Goal: Task Accomplishment & Management: Manage account settings

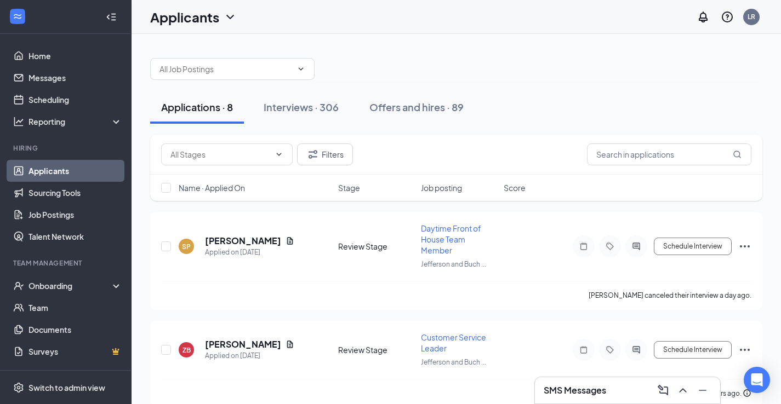
click at [552, 62] on div at bounding box center [456, 63] width 612 height 33
click at [197, 112] on button "Applications · 8" at bounding box center [197, 107] width 94 height 33
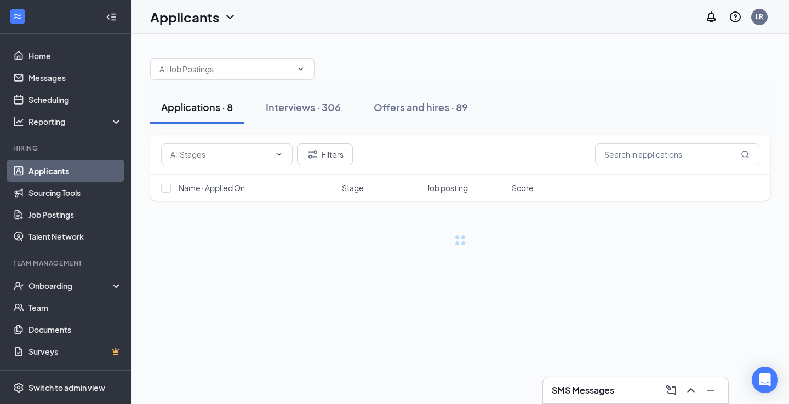
click at [199, 111] on div "Applications · 8" at bounding box center [197, 107] width 72 height 14
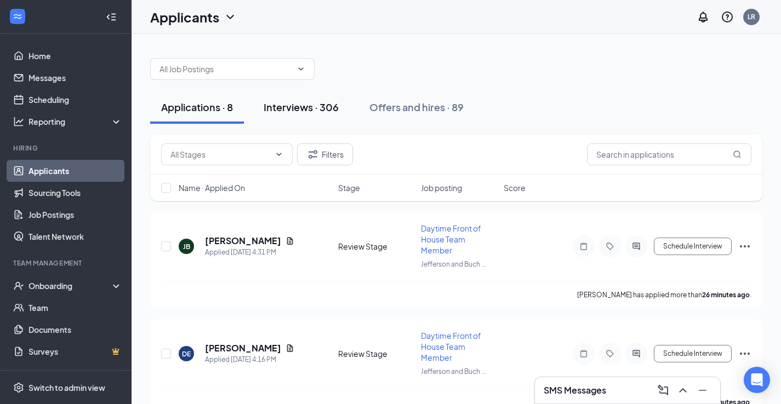
click at [313, 110] on div "Interviews · 306" at bounding box center [300, 107] width 75 height 14
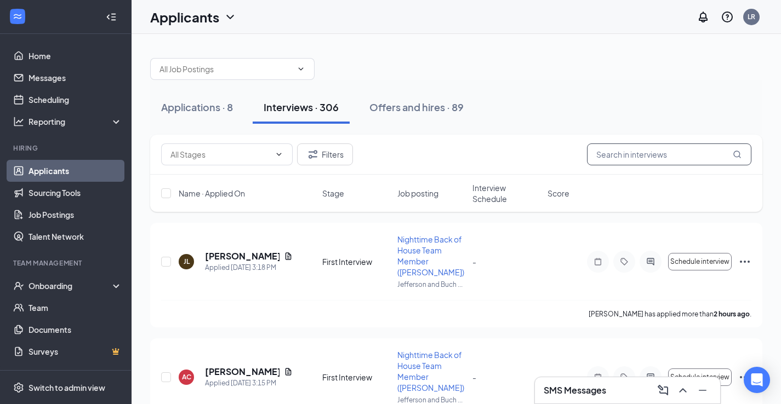
click at [648, 153] on input "text" at bounding box center [669, 155] width 164 height 22
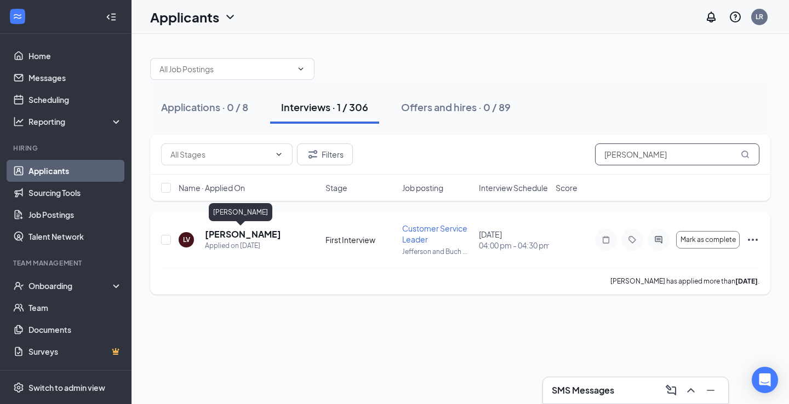
type input "[PERSON_NAME]"
click at [240, 238] on h5 "[PERSON_NAME]" at bounding box center [243, 234] width 76 height 12
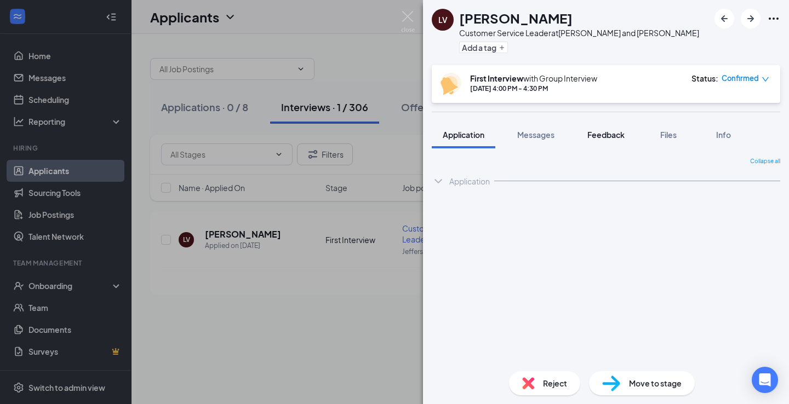
click at [604, 137] on span "Feedback" at bounding box center [605, 135] width 37 height 10
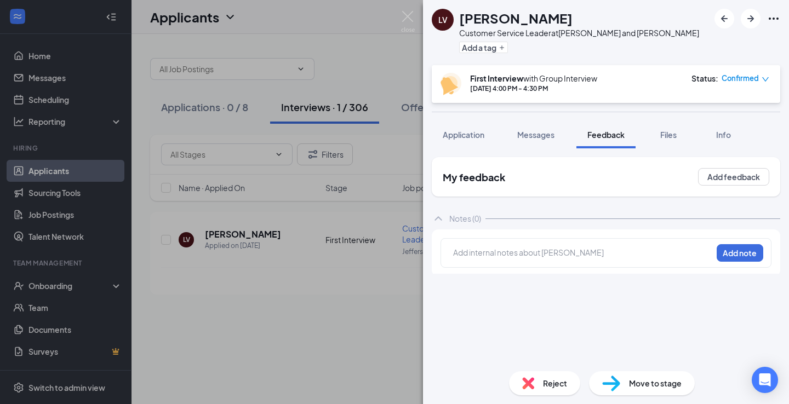
drag, startPoint x: 546, startPoint y: 253, endPoint x: 542, endPoint y: 245, distance: 8.1
click at [545, 253] on div at bounding box center [583, 253] width 258 height 12
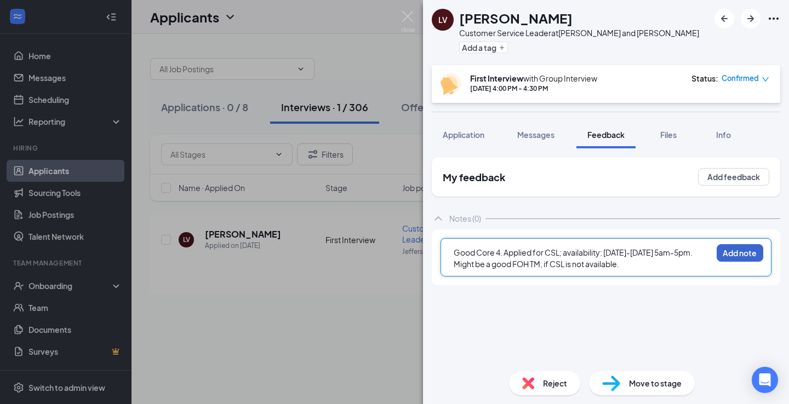
click at [725, 251] on button "Add note" at bounding box center [739, 253] width 47 height 18
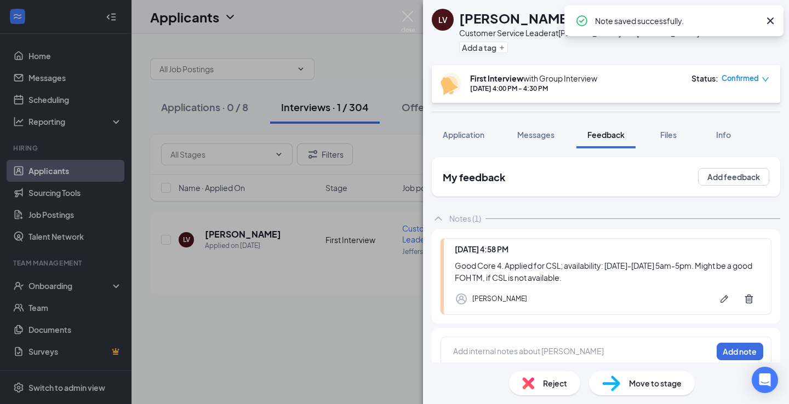
click at [629, 386] on span "Move to stage" at bounding box center [655, 383] width 53 height 12
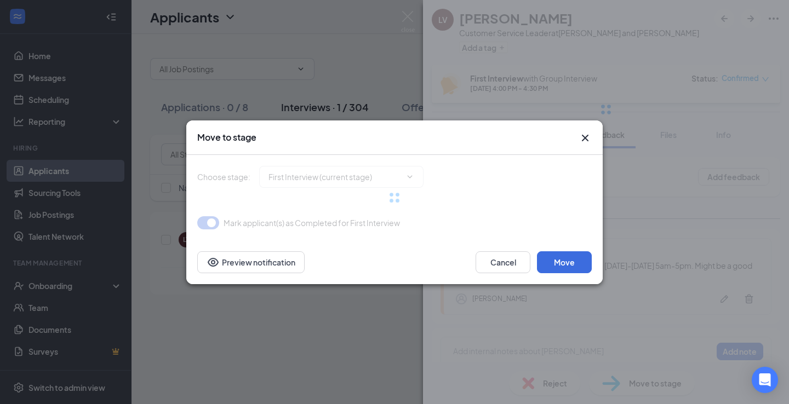
type input "One on One Interview (next stage)"
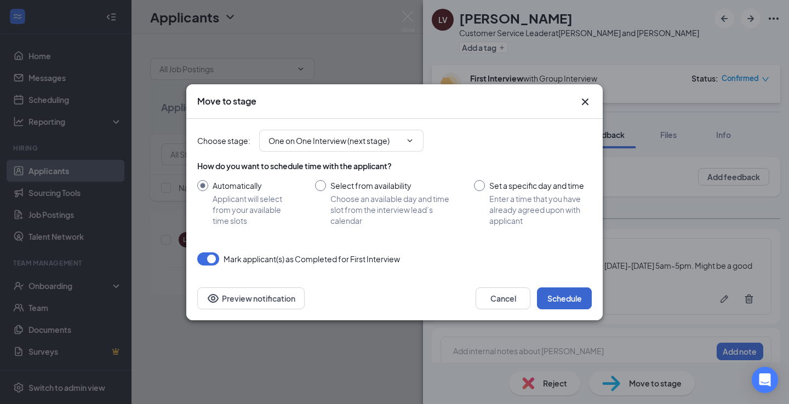
click at [558, 297] on button "Schedule" at bounding box center [564, 299] width 55 height 22
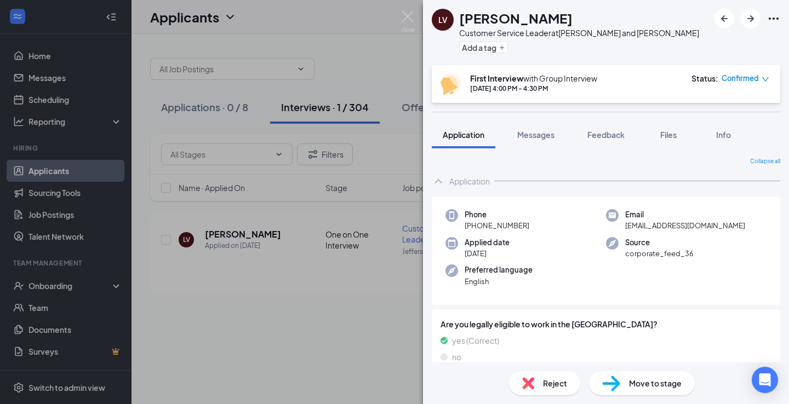
click at [368, 50] on div "LV [PERSON_NAME] Customer Service Leader at Jefferson and [PERSON_NAME] Add a t…" at bounding box center [394, 202] width 789 height 404
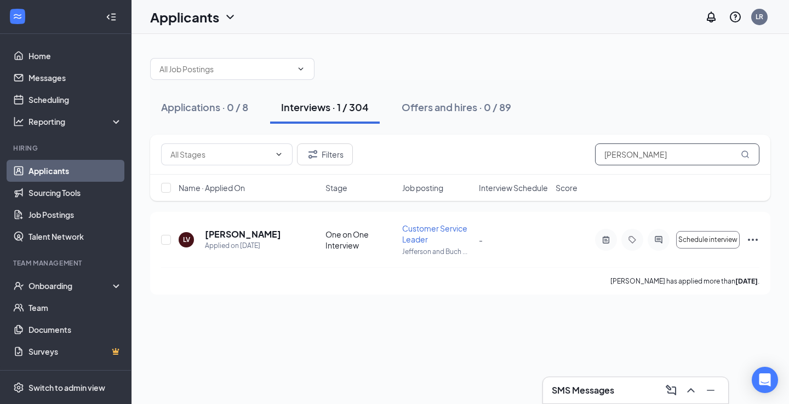
click at [627, 157] on input "[PERSON_NAME]" at bounding box center [677, 155] width 164 height 22
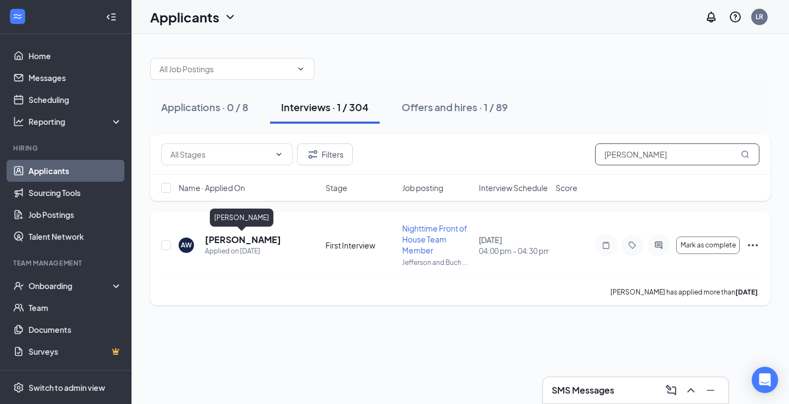
type input "[PERSON_NAME]"
click at [221, 241] on h5 "[PERSON_NAME]" at bounding box center [243, 240] width 76 height 12
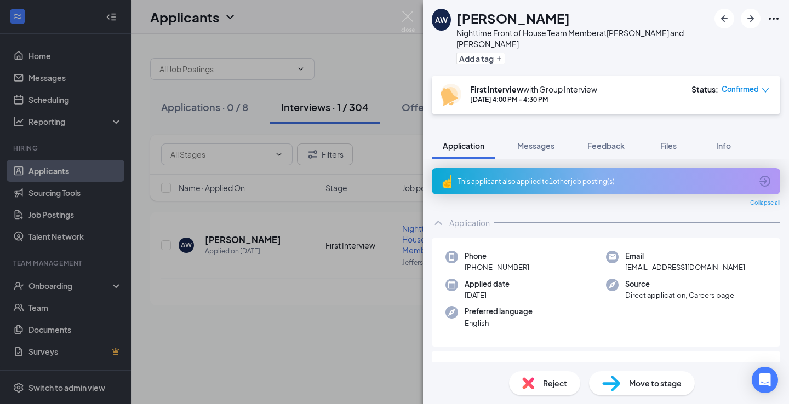
click at [576, 168] on div "This applicant also applied to 1 other job posting(s)" at bounding box center [606, 181] width 348 height 26
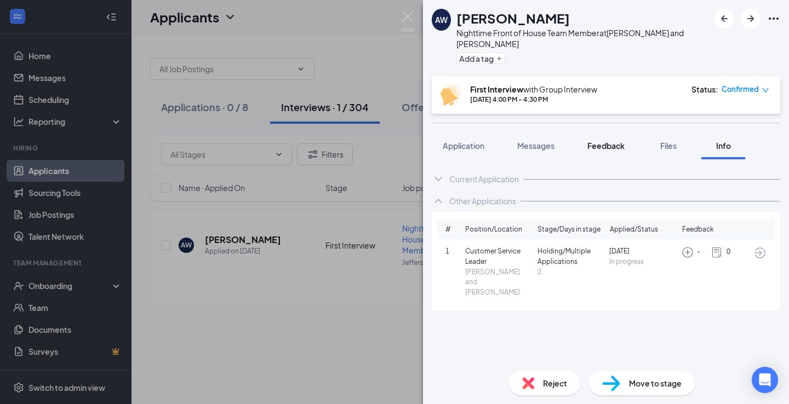
click at [596, 141] on span "Feedback" at bounding box center [605, 146] width 37 height 10
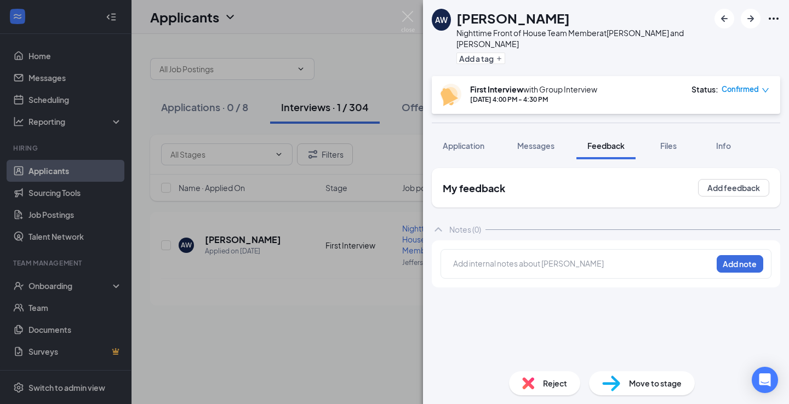
click at [535, 249] on div "Add internal notes about [PERSON_NAME] Add note" at bounding box center [605, 264] width 331 height 30
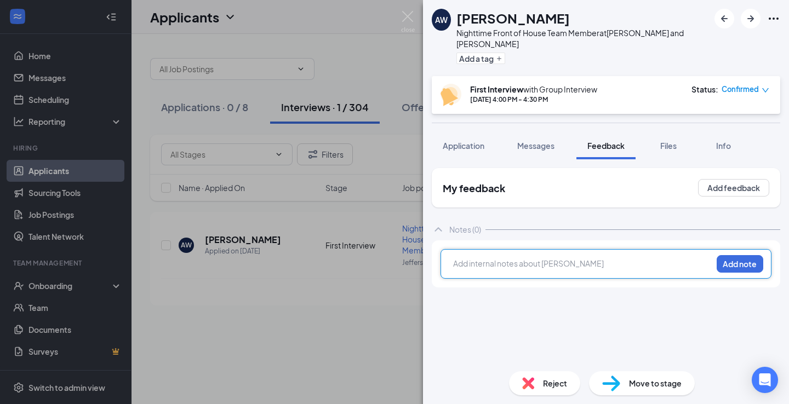
click at [533, 258] on div at bounding box center [583, 264] width 258 height 12
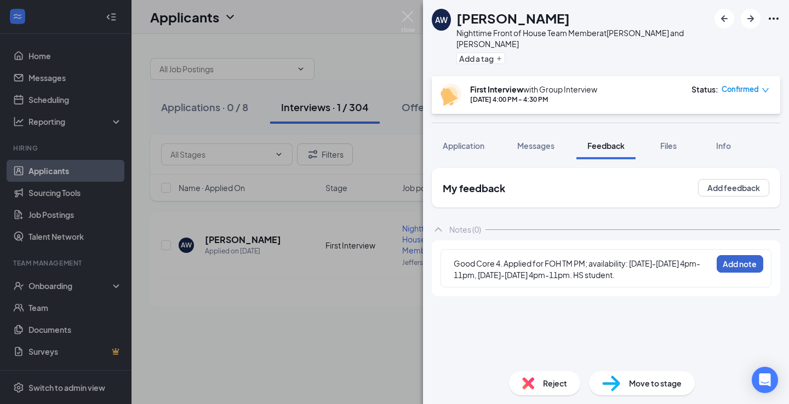
click at [737, 255] on button "Add note" at bounding box center [739, 264] width 47 height 18
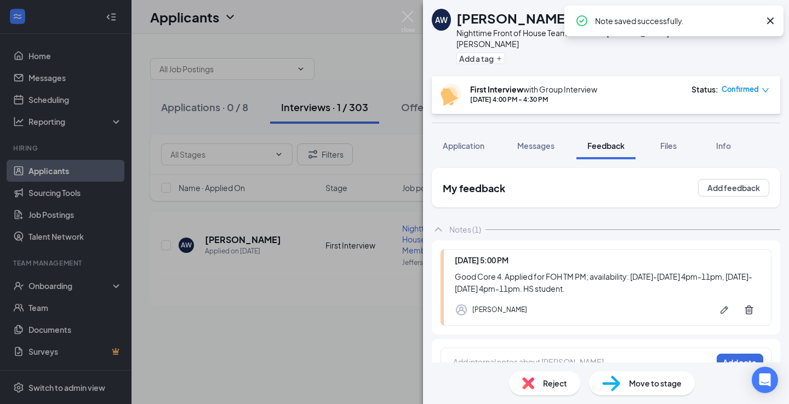
click at [626, 382] on div "Move to stage" at bounding box center [642, 383] width 106 height 24
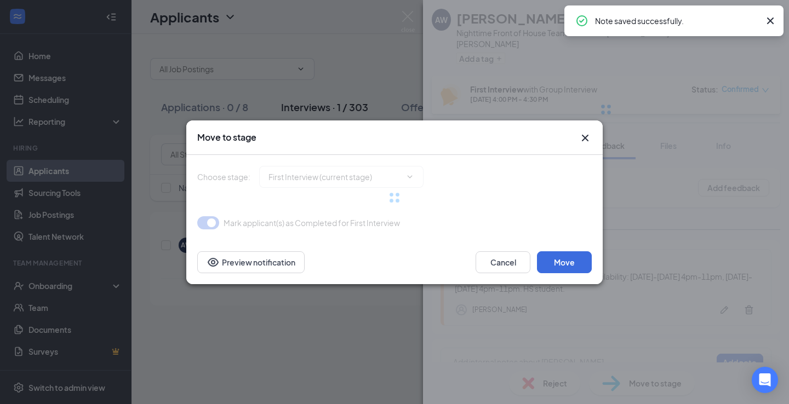
type input "One on One Interview (next stage)"
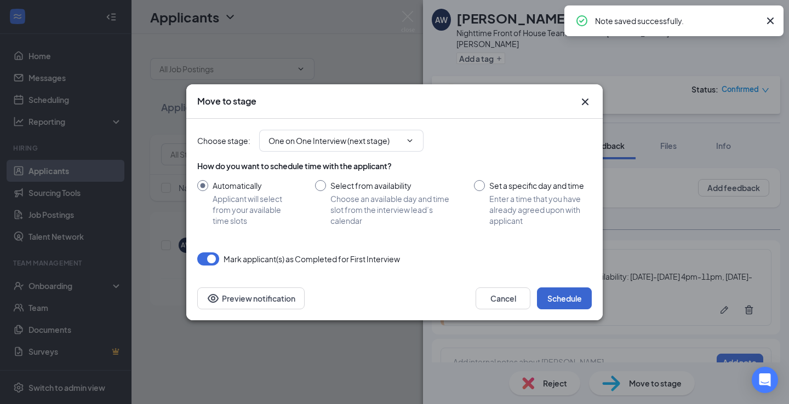
click at [563, 297] on button "Schedule" at bounding box center [564, 299] width 55 height 22
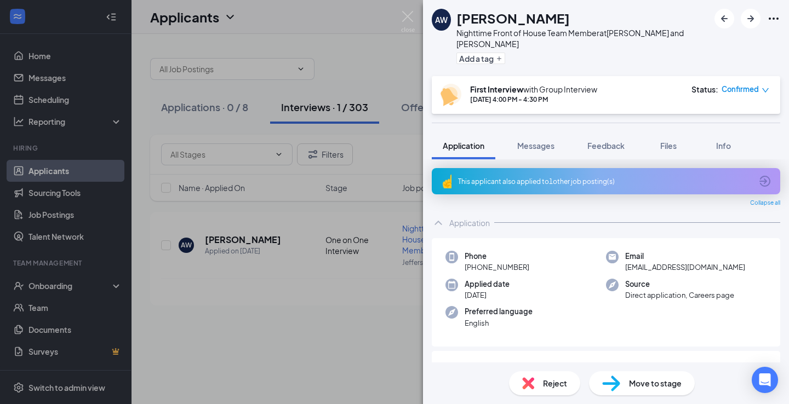
click at [486, 177] on div "This applicant also applied to 1 other job posting(s)" at bounding box center [606, 181] width 348 height 26
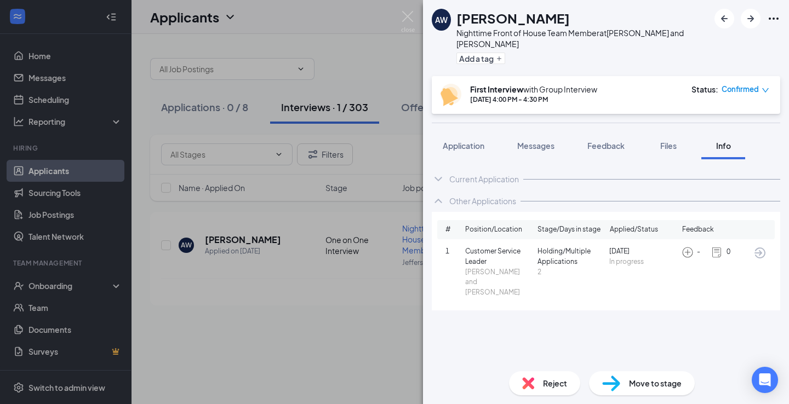
click at [398, 63] on div "AW [PERSON_NAME] Nighttime Front of House Team Member at [GEOGRAPHIC_DATA] and …" at bounding box center [394, 202] width 789 height 404
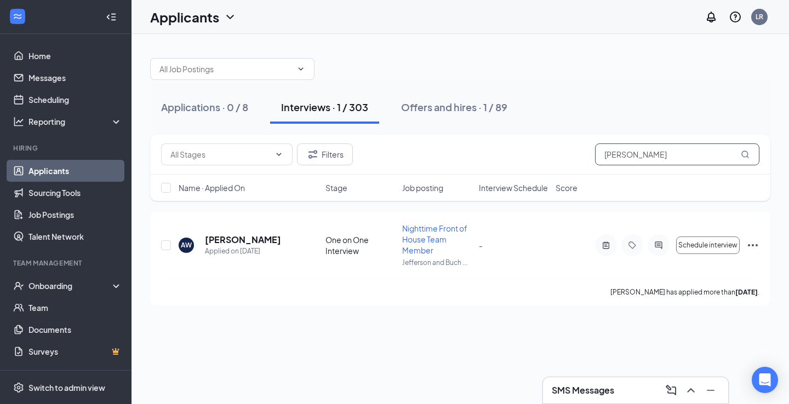
drag, startPoint x: 667, startPoint y: 154, endPoint x: 443, endPoint y: 133, distance: 225.0
click at [444, 133] on div "Applications · 0 / 8 Interviews · 1 / 303 Offers and hires · 1 / 89 Filters [PE…" at bounding box center [460, 176] width 620 height 259
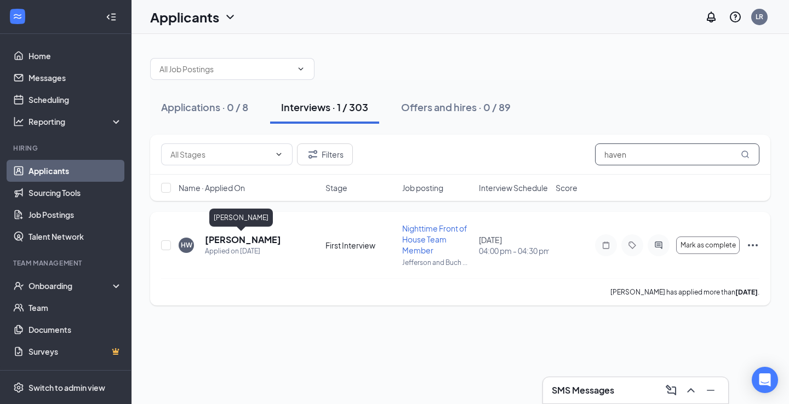
type input "haven"
click at [247, 238] on h5 "[PERSON_NAME]" at bounding box center [243, 240] width 76 height 12
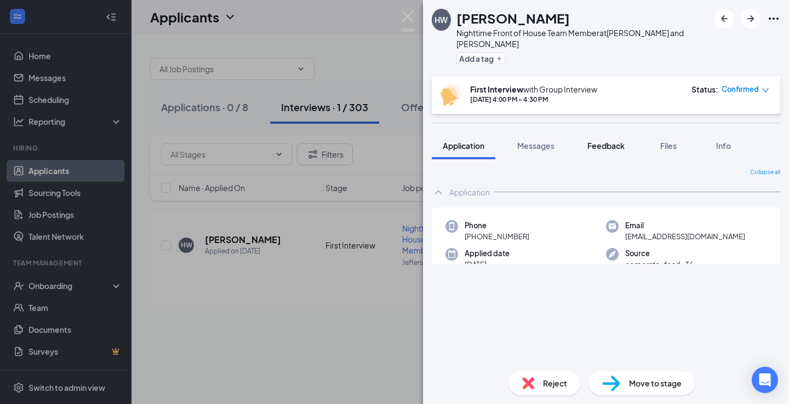
click at [605, 141] on span "Feedback" at bounding box center [605, 146] width 37 height 10
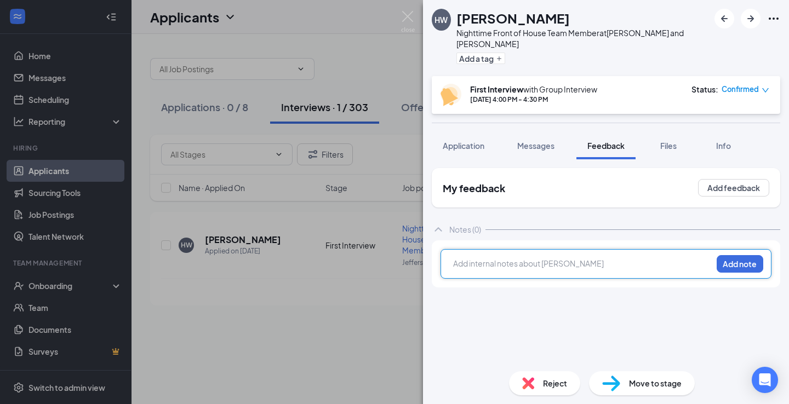
click at [530, 258] on div at bounding box center [583, 264] width 258 height 12
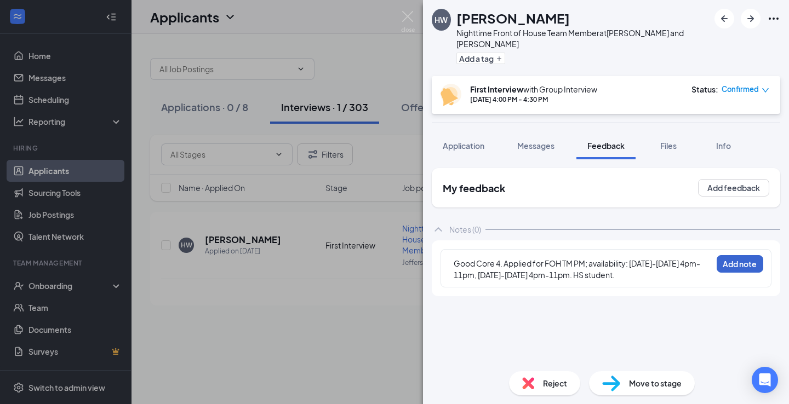
click at [726, 255] on button "Add note" at bounding box center [739, 264] width 47 height 18
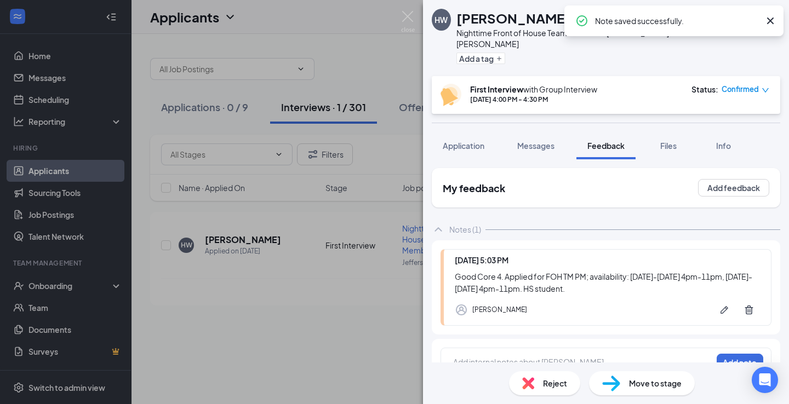
click at [664, 382] on span "Move to stage" at bounding box center [655, 383] width 53 height 12
type input "One on One Interview (next stage)"
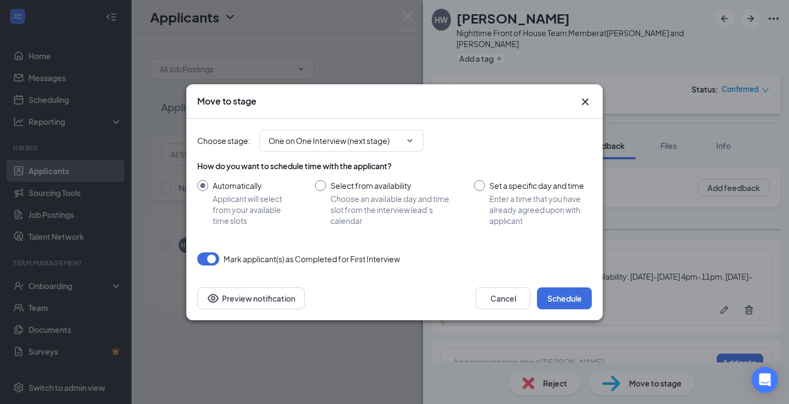
click at [577, 311] on div "Cancel Schedule Preview notification" at bounding box center [394, 299] width 416 height 44
click at [572, 305] on button "Schedule" at bounding box center [564, 299] width 55 height 22
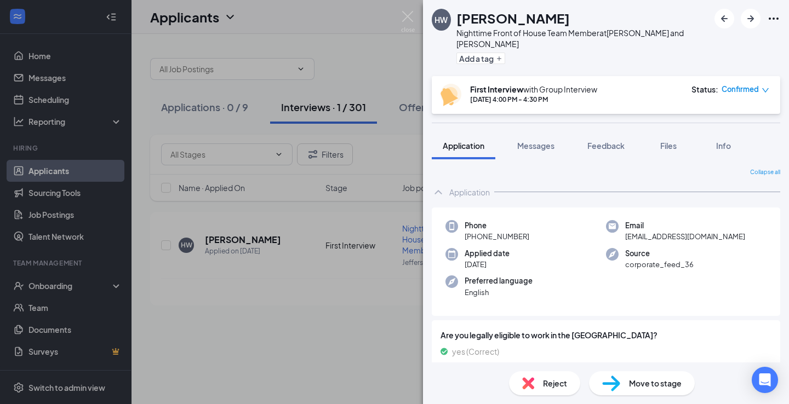
click at [352, 75] on div "HW Haven [PERSON_NAME] Nighttime Front of House Team Member at [GEOGRAPHIC_DATA…" at bounding box center [394, 202] width 789 height 404
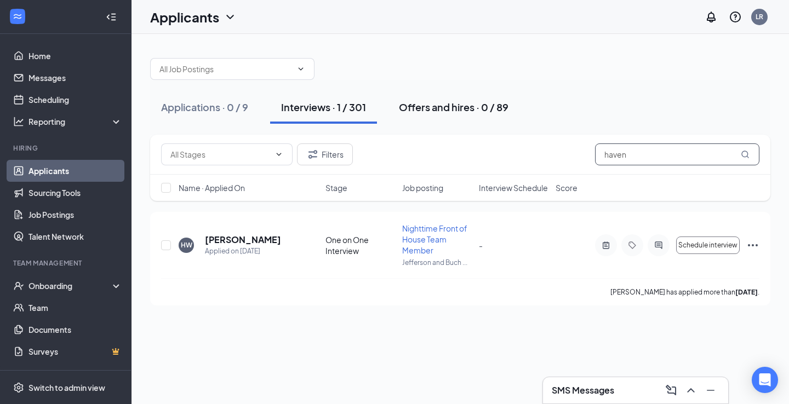
drag, startPoint x: 628, startPoint y: 151, endPoint x: 416, endPoint y: 117, distance: 214.7
click at [416, 118] on div "Applications · 0 / 9 Interviews · 1 / 301 Offers and hires · 0 / 89 Filters hav…" at bounding box center [460, 176] width 620 height 259
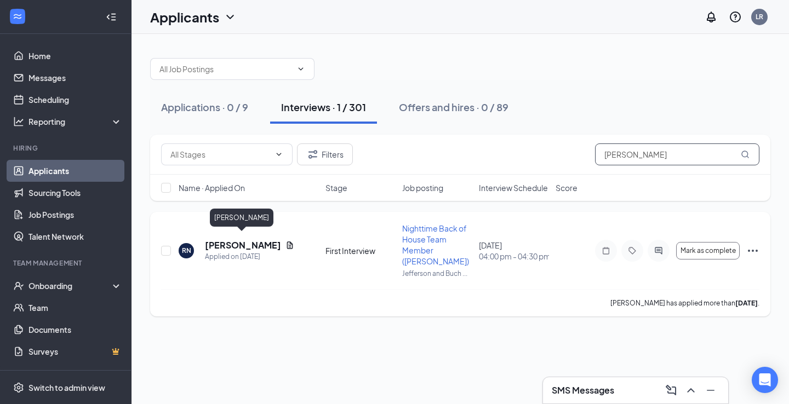
type input "[PERSON_NAME]"
click at [238, 239] on h5 "[PERSON_NAME]" at bounding box center [243, 245] width 76 height 12
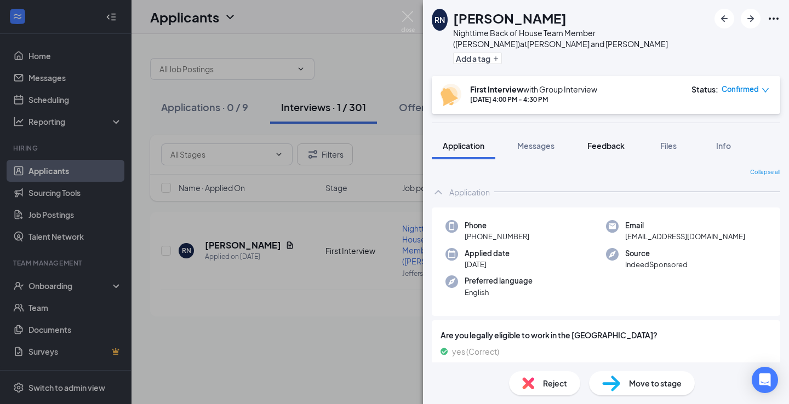
click at [603, 142] on span "Feedback" at bounding box center [605, 146] width 37 height 10
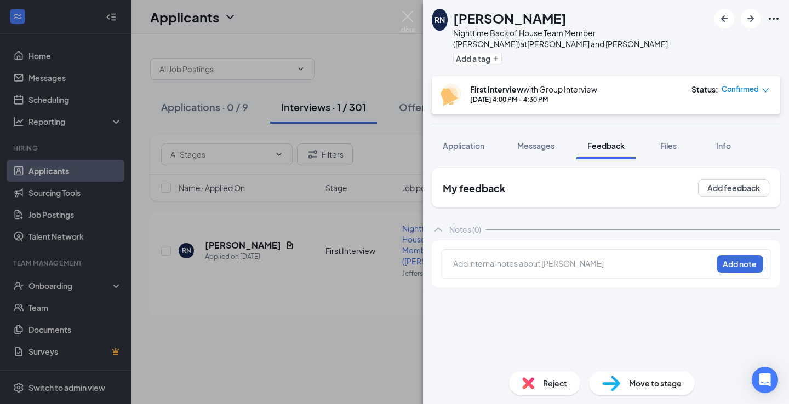
click at [377, 54] on div "RN [PERSON_NAME] Nighttime Back of House Team Member ([PERSON_NAME]) at [PERSON…" at bounding box center [394, 202] width 789 height 404
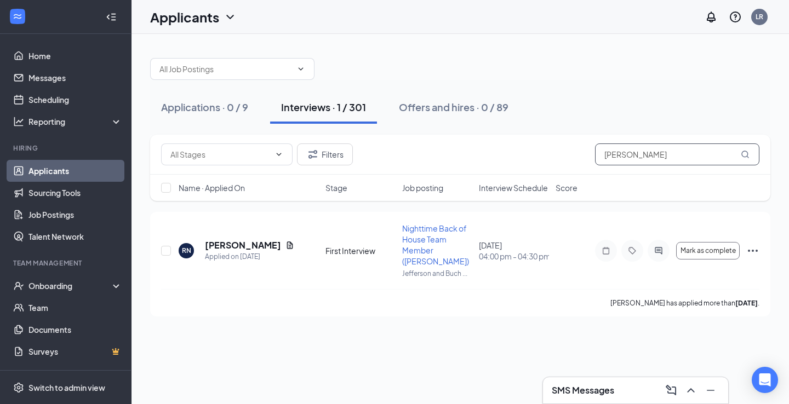
click at [668, 160] on input "[PERSON_NAME]" at bounding box center [677, 155] width 164 height 22
click at [668, 159] on input "[PERSON_NAME]" at bounding box center [677, 155] width 164 height 22
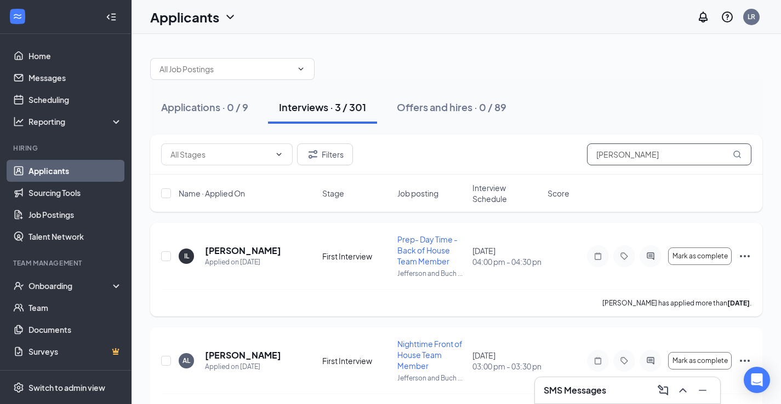
type input "[PERSON_NAME]"
click at [229, 256] on h5 "[PERSON_NAME]" at bounding box center [243, 251] width 76 height 12
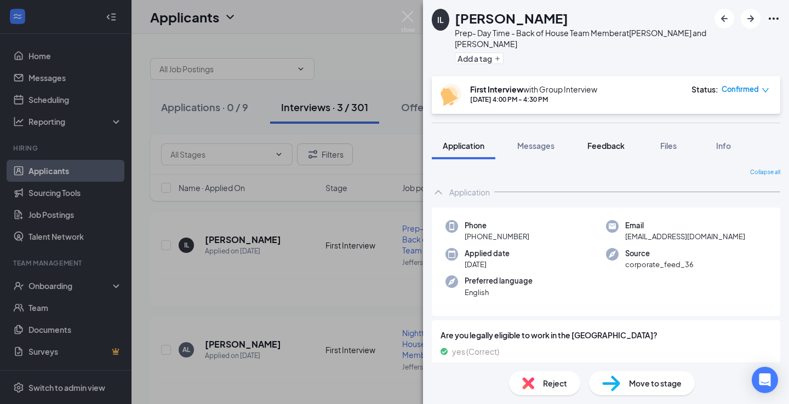
click at [599, 147] on span "Feedback" at bounding box center [605, 146] width 37 height 10
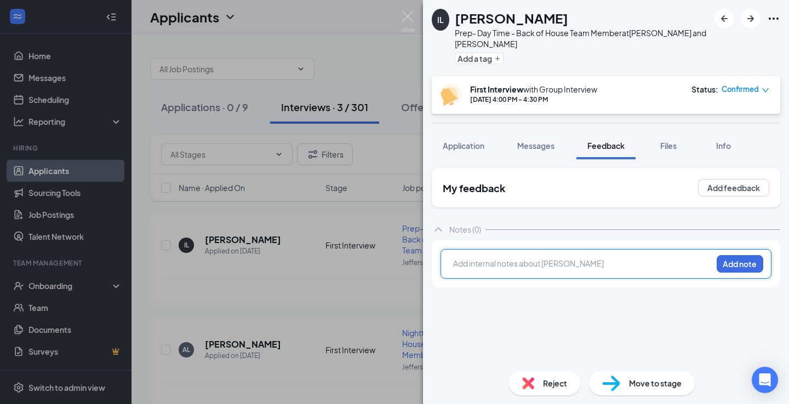
click at [504, 268] on div at bounding box center [583, 264] width 258 height 12
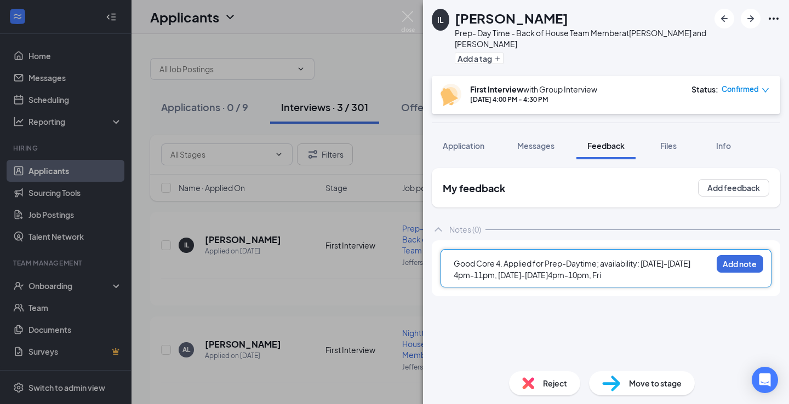
click at [564, 276] on span "Good Core 4. Applied for Prep-Daytime; availability: [DATE]-[DATE] 4pm-11pm, [D…" at bounding box center [573, 269] width 238 height 21
click at [633, 276] on div "Good Core 4. Applied for Prep-Daytime; availability: [DATE]-[DATE] 4pm-11pm, [D…" at bounding box center [583, 269] width 258 height 23
click at [735, 261] on button "Add note" at bounding box center [739, 264] width 47 height 18
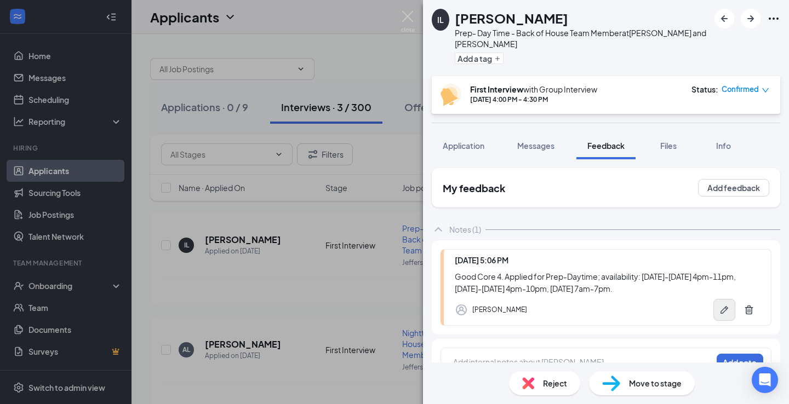
click at [720, 311] on icon "Pen" at bounding box center [724, 310] width 11 height 11
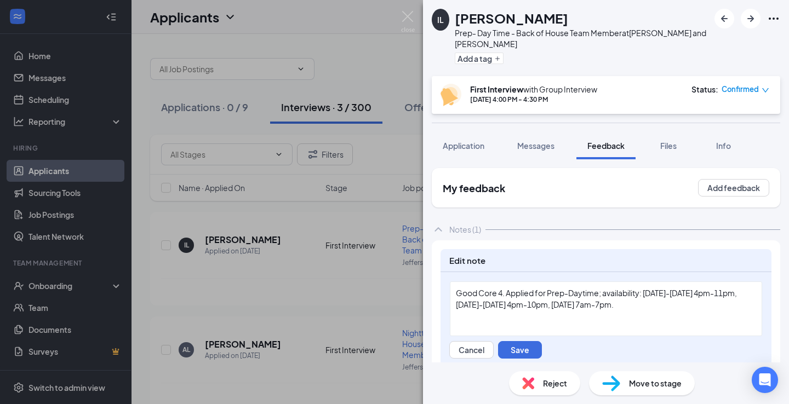
click at [693, 313] on div "Good Core 4. Applied for Prep-Daytime; availability: [DATE]-[DATE] 4pm-11pm, [D…" at bounding box center [606, 309] width 312 height 55
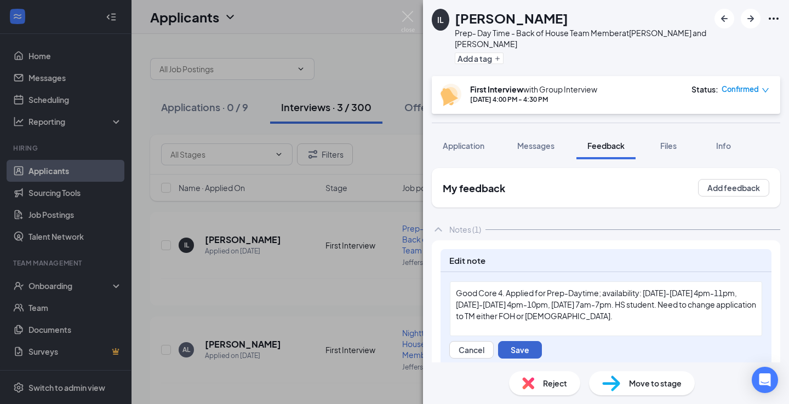
click at [536, 349] on button "Save" at bounding box center [520, 350] width 44 height 18
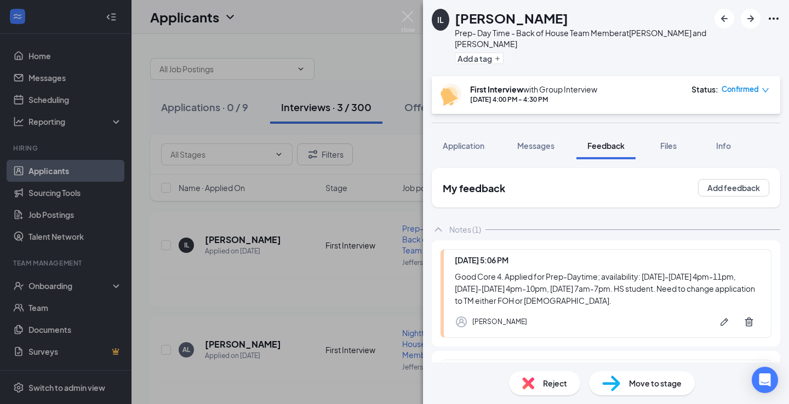
click at [643, 379] on span "Move to stage" at bounding box center [655, 383] width 53 height 12
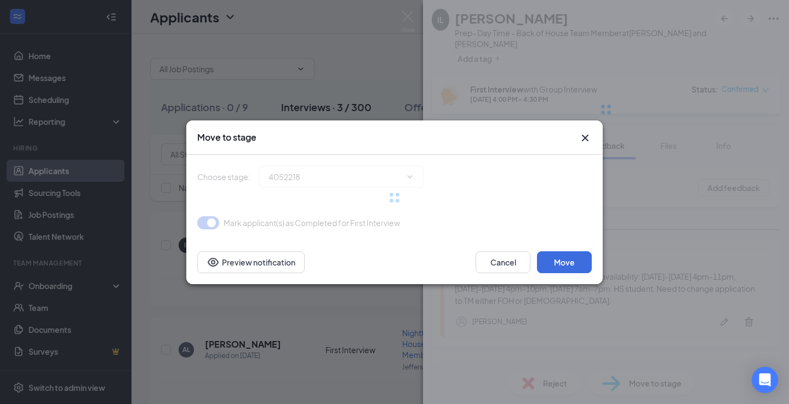
type input "One on One Interview (next stage)"
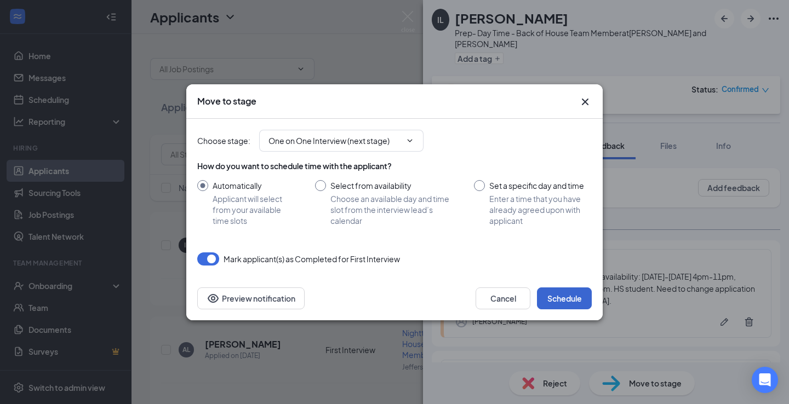
click at [553, 299] on button "Schedule" at bounding box center [564, 299] width 55 height 22
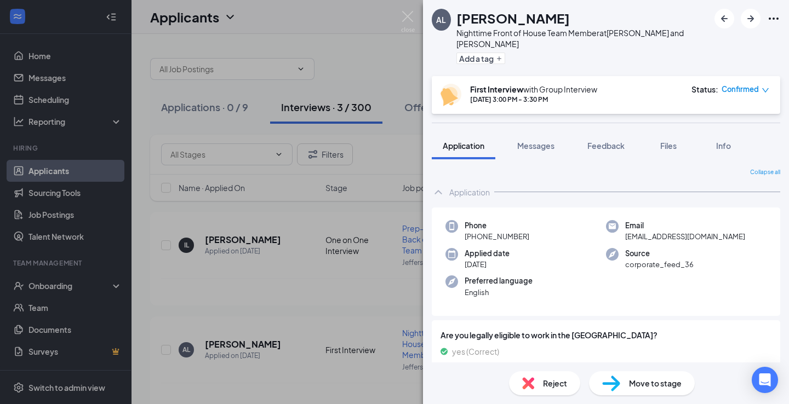
click at [379, 72] on div "AL [PERSON_NAME] Nighttime Front of House Team Member at [GEOGRAPHIC_DATA] and …" at bounding box center [394, 202] width 789 height 404
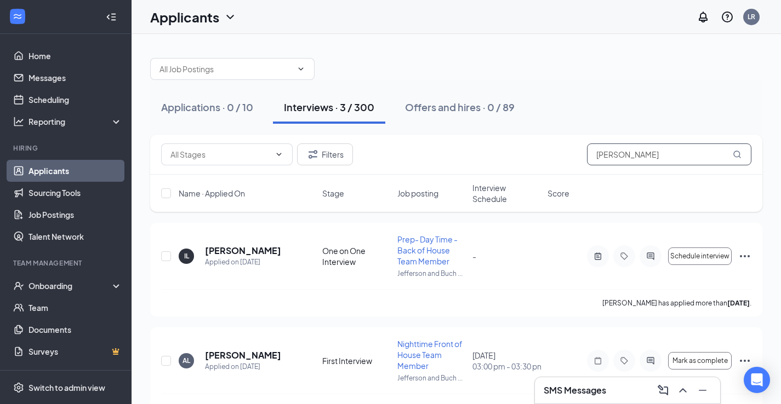
drag, startPoint x: 619, startPoint y: 158, endPoint x: 531, endPoint y: 141, distance: 89.7
click at [536, 148] on div "Filters [PERSON_NAME]" at bounding box center [456, 155] width 590 height 22
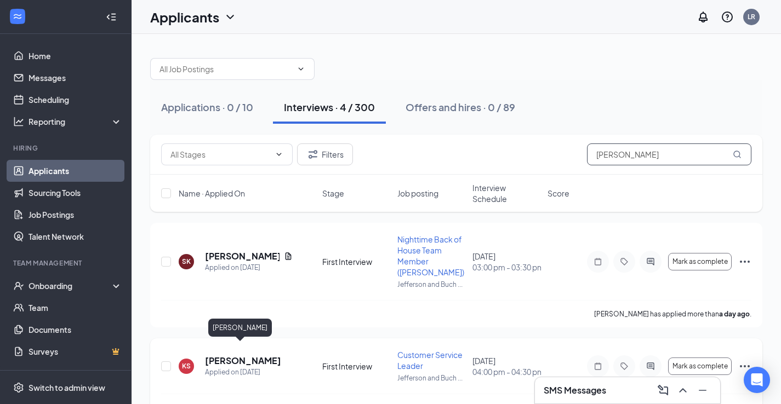
type input "[PERSON_NAME]"
click at [227, 355] on h5 "[PERSON_NAME]" at bounding box center [243, 361] width 76 height 12
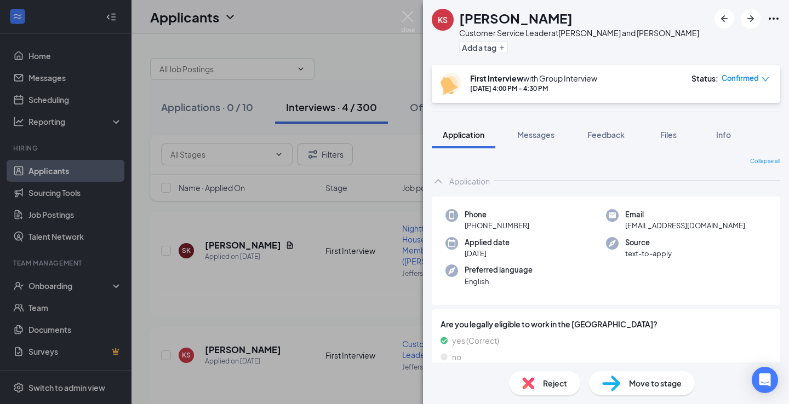
click at [646, 383] on span "Move to stage" at bounding box center [655, 383] width 53 height 12
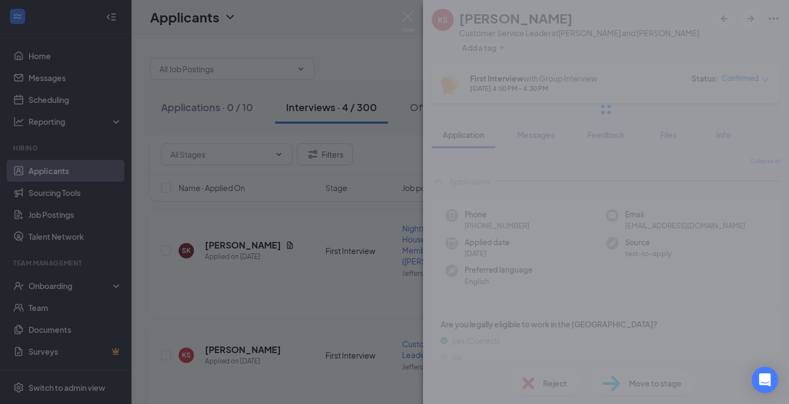
type input "One on One Interview (next stage)"
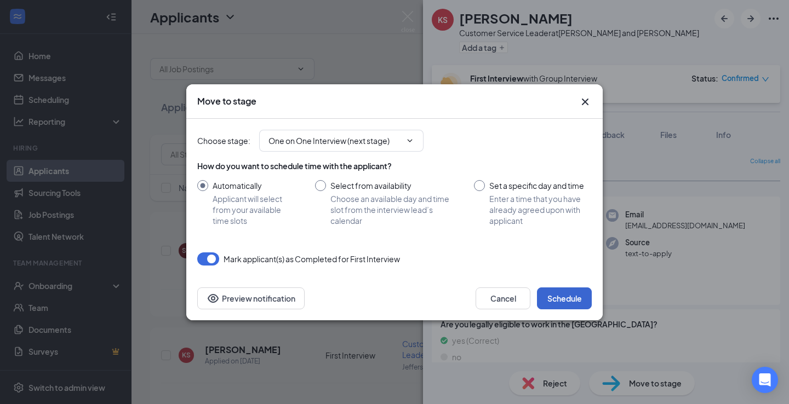
click at [566, 301] on button "Schedule" at bounding box center [564, 299] width 55 height 22
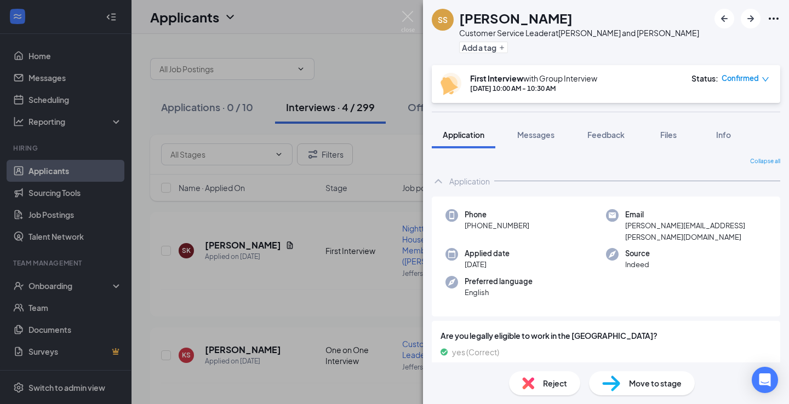
drag, startPoint x: 382, startPoint y: 58, endPoint x: 413, endPoint y: 73, distance: 34.5
click at [382, 58] on div "SS [PERSON_NAME] Customer Service Leader at [GEOGRAPHIC_DATA] and [PERSON_NAME]…" at bounding box center [394, 202] width 789 height 404
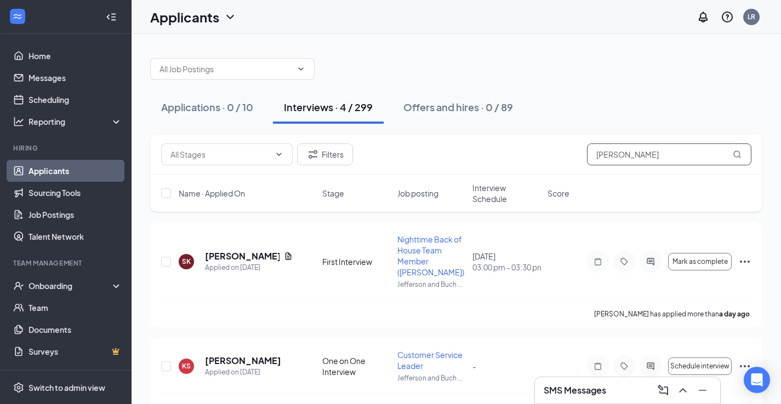
drag, startPoint x: 663, startPoint y: 158, endPoint x: 573, endPoint y: 158, distance: 89.3
click at [573, 158] on div "Filters [PERSON_NAME]" at bounding box center [456, 155] width 590 height 22
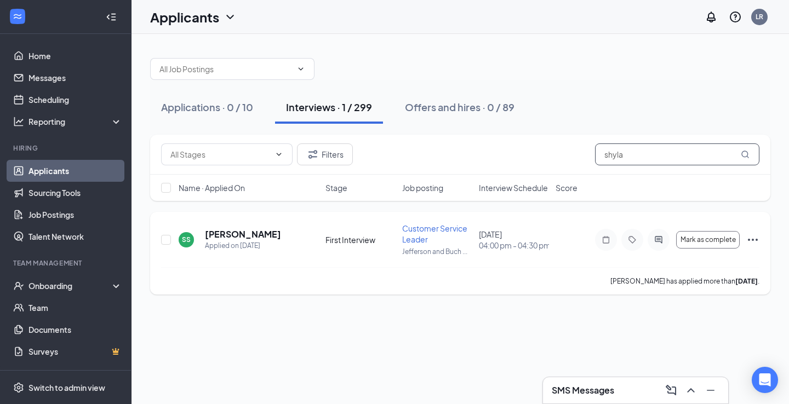
type input "shyla"
click at [230, 231] on h5 "[PERSON_NAME]" at bounding box center [243, 234] width 76 height 12
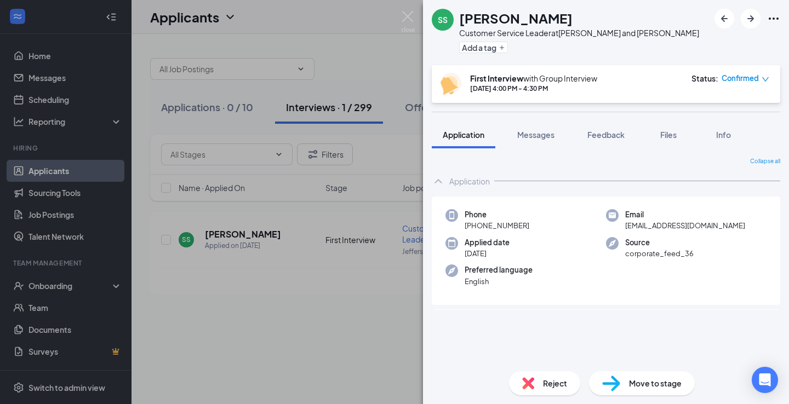
click at [651, 380] on span "Move to stage" at bounding box center [655, 383] width 53 height 12
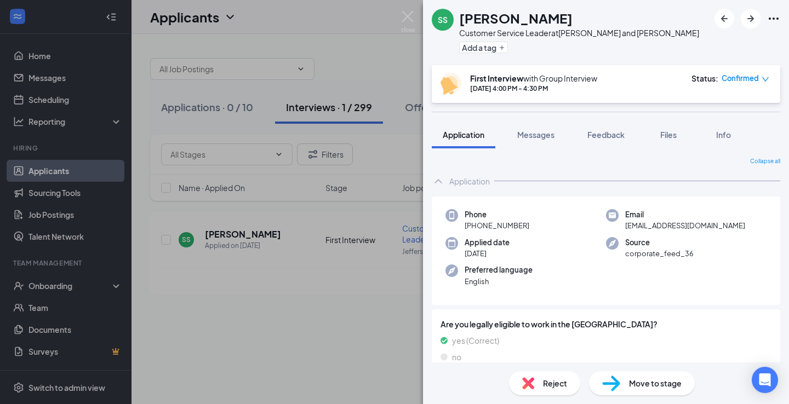
type input "One on One Interview (next stage)"
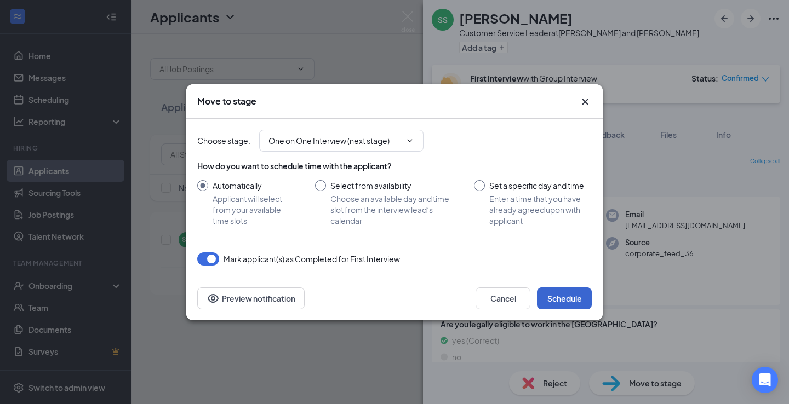
click at [563, 292] on button "Schedule" at bounding box center [564, 299] width 55 height 22
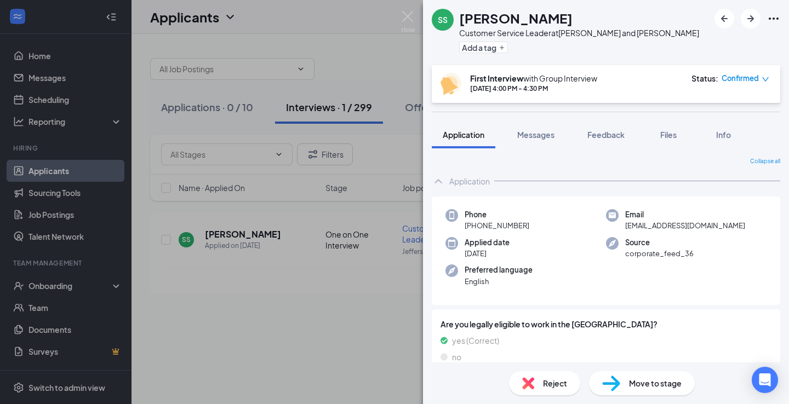
click at [379, 59] on div "SS [PERSON_NAME] Customer Service Leader at [GEOGRAPHIC_DATA] and [PERSON_NAME]…" at bounding box center [394, 202] width 789 height 404
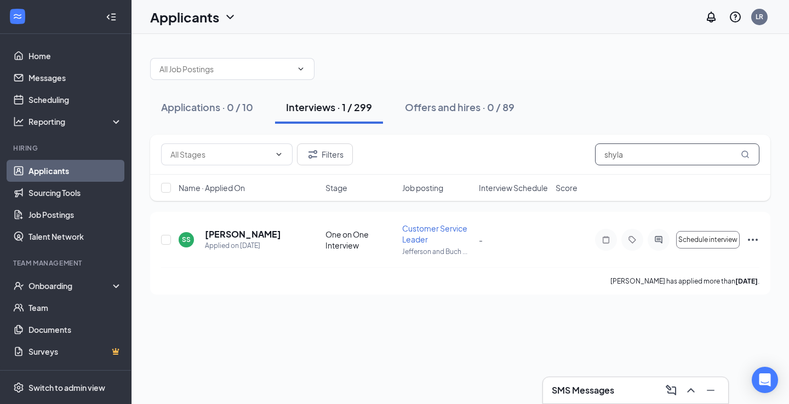
drag, startPoint x: 581, startPoint y: 149, endPoint x: 538, endPoint y: 147, distance: 42.8
click at [538, 147] on div "Filters shyla" at bounding box center [460, 155] width 598 height 22
drag, startPoint x: 640, startPoint y: 153, endPoint x: 538, endPoint y: 147, distance: 102.1
click at [538, 147] on div "Filters shyla" at bounding box center [460, 155] width 598 height 22
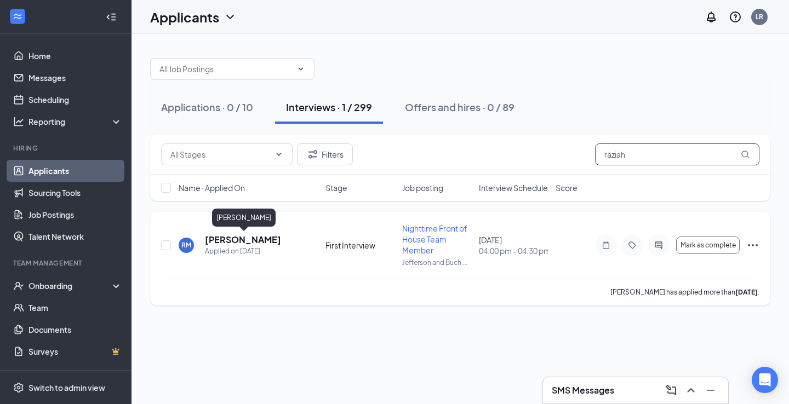
type input "raziah"
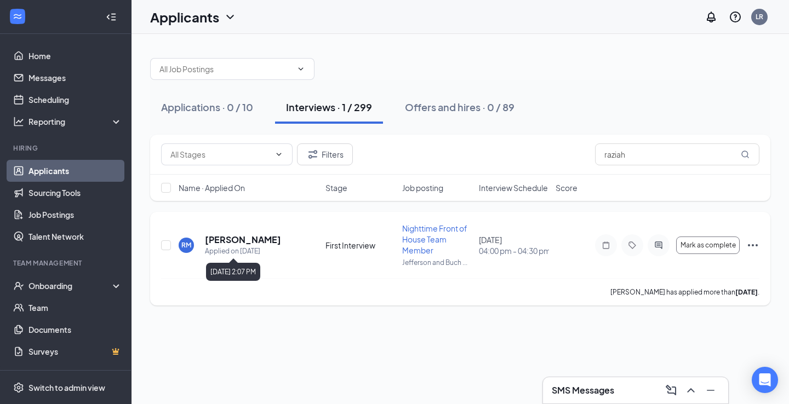
click at [245, 246] on div "Applied on [DATE]" at bounding box center [243, 251] width 76 height 11
click at [246, 241] on h5 "[PERSON_NAME]" at bounding box center [243, 240] width 76 height 12
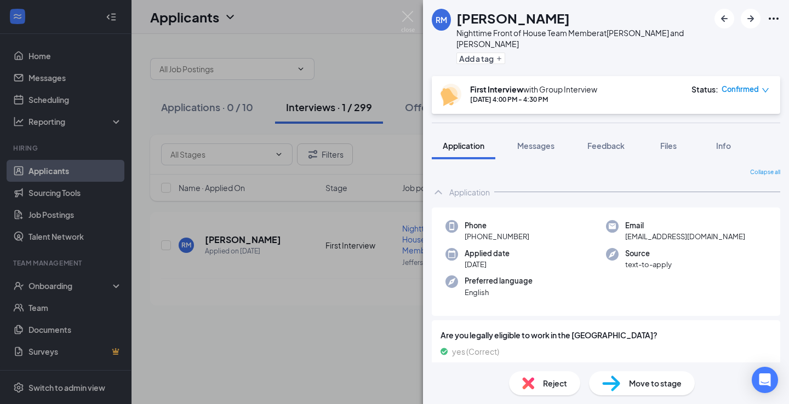
click at [631, 380] on span "Move to stage" at bounding box center [655, 383] width 53 height 12
type input "One on One Interview (next stage)"
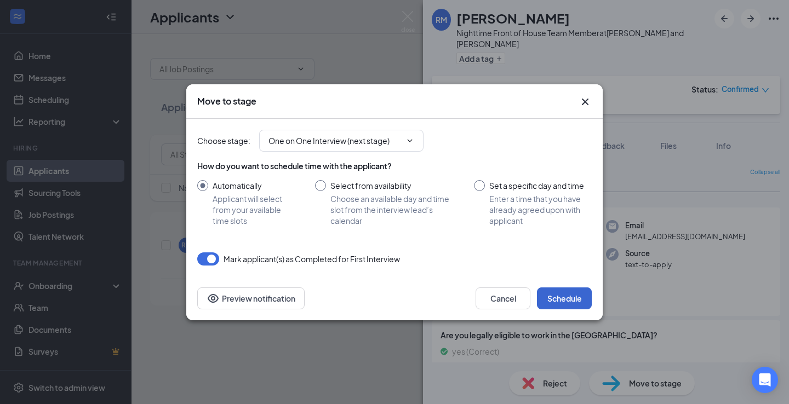
click at [563, 301] on button "Schedule" at bounding box center [564, 299] width 55 height 22
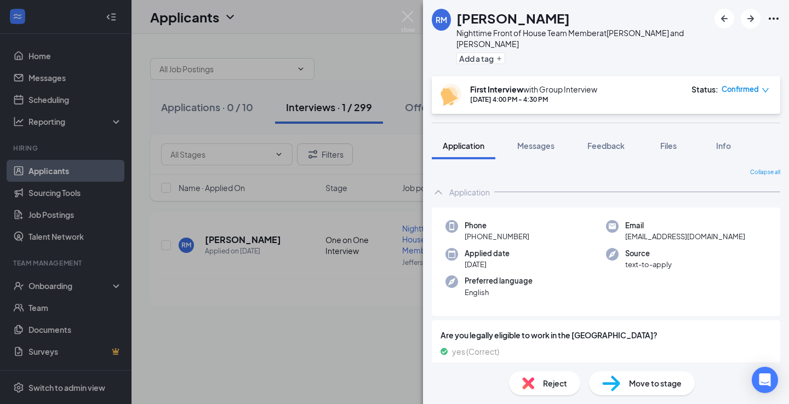
click at [360, 65] on div "[PERSON_NAME] [PERSON_NAME] Nighttime Front of House Team Member at [GEOGRAPHIC…" at bounding box center [394, 202] width 789 height 404
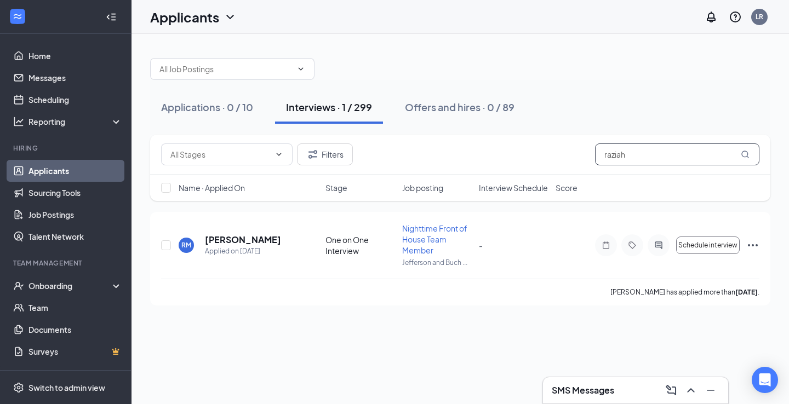
drag, startPoint x: 626, startPoint y: 157, endPoint x: 486, endPoint y: 136, distance: 141.8
click at [491, 140] on div "Filters raziah" at bounding box center [460, 155] width 620 height 40
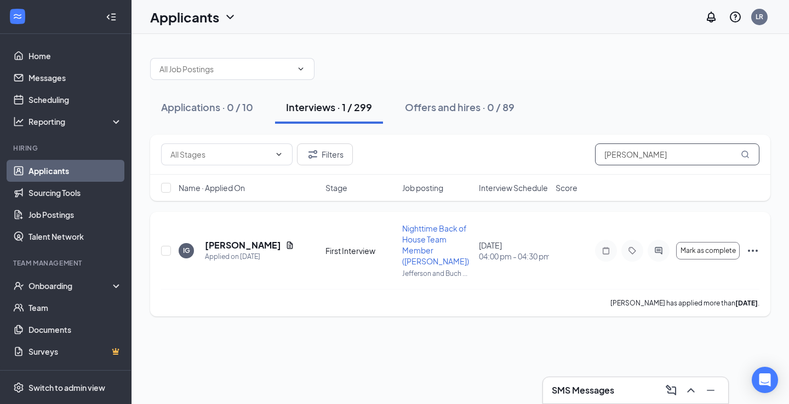
type input "[PERSON_NAME]"
click at [212, 239] on h5 "[PERSON_NAME]" at bounding box center [243, 245] width 76 height 12
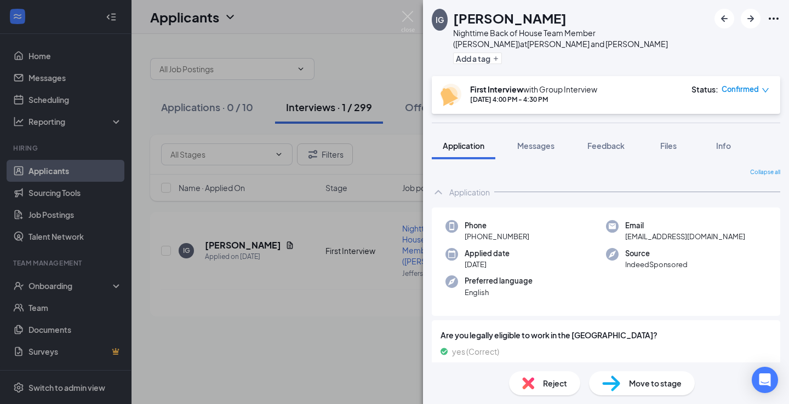
scroll to position [102, 0]
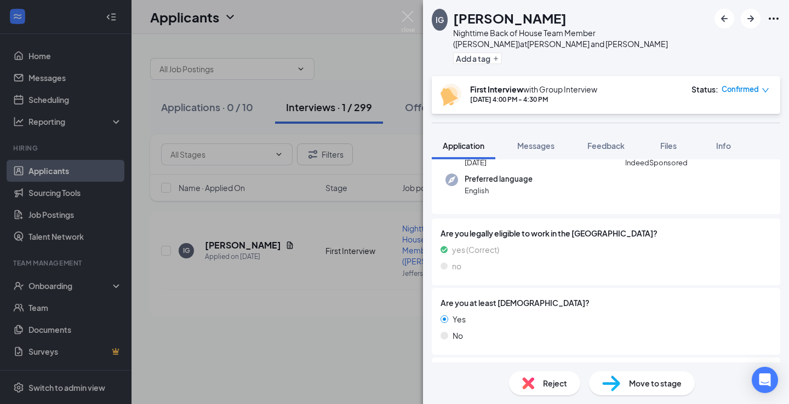
click at [643, 380] on span "Move to stage" at bounding box center [655, 383] width 53 height 12
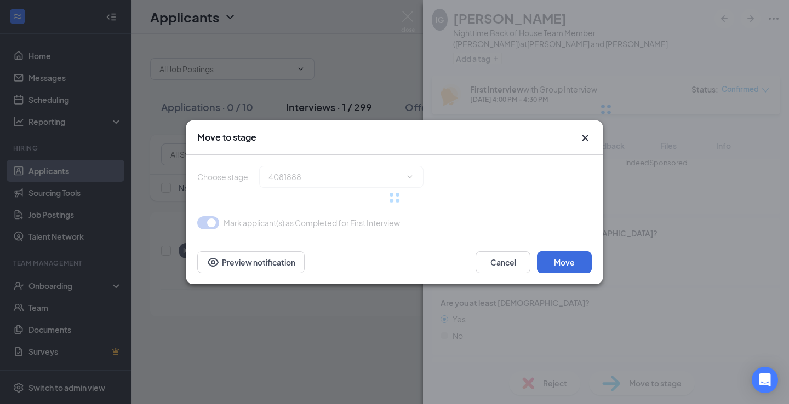
type input "One on One Interview (next stage)"
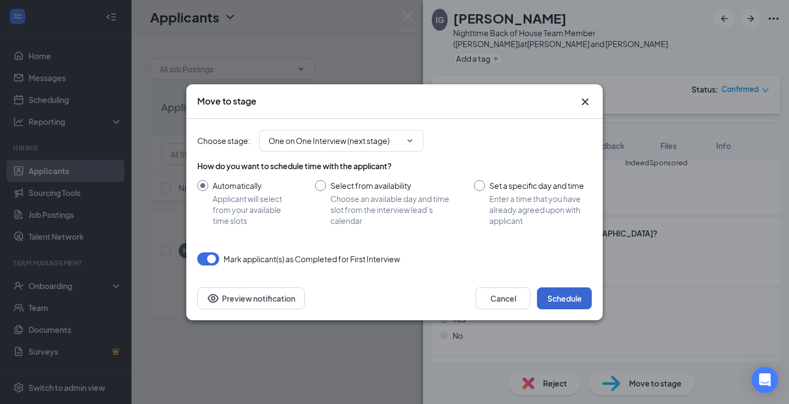
click at [572, 289] on button "Schedule" at bounding box center [564, 299] width 55 height 22
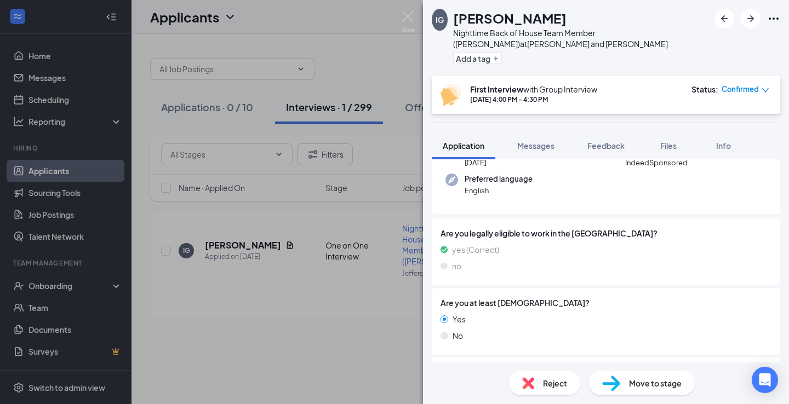
drag, startPoint x: 402, startPoint y: 62, endPoint x: 417, endPoint y: 72, distance: 17.8
click at [403, 61] on div "IG [PERSON_NAME] Nighttime Back of House Team Member ([PERSON_NAME]) at [PERSON…" at bounding box center [394, 202] width 789 height 404
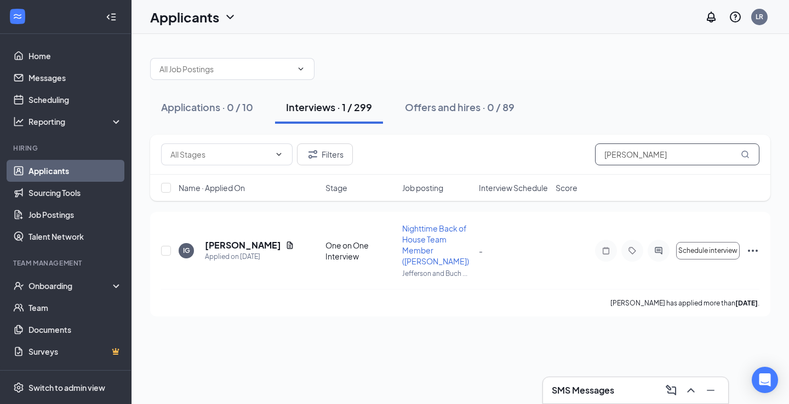
drag, startPoint x: 662, startPoint y: 160, endPoint x: 533, endPoint y: 126, distance: 133.3
click at [534, 127] on div "Applications · 0 / 10 Interviews · 1 / 299 Offers and hires · 0 / 89 Filters [P…" at bounding box center [460, 181] width 620 height 269
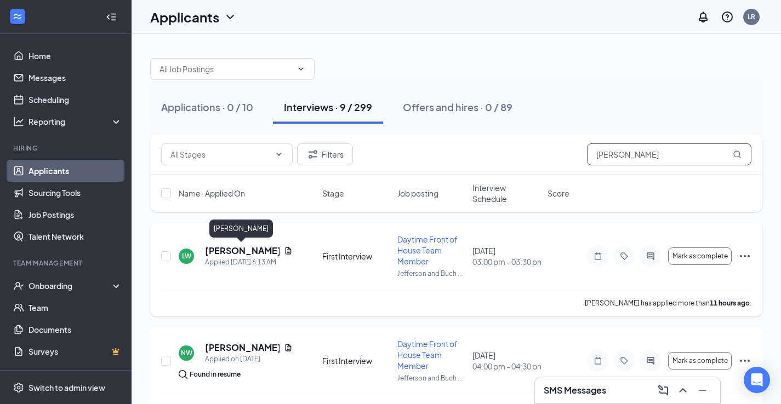
type input "[PERSON_NAME]"
click at [238, 250] on h5 "[PERSON_NAME]" at bounding box center [242, 251] width 74 height 12
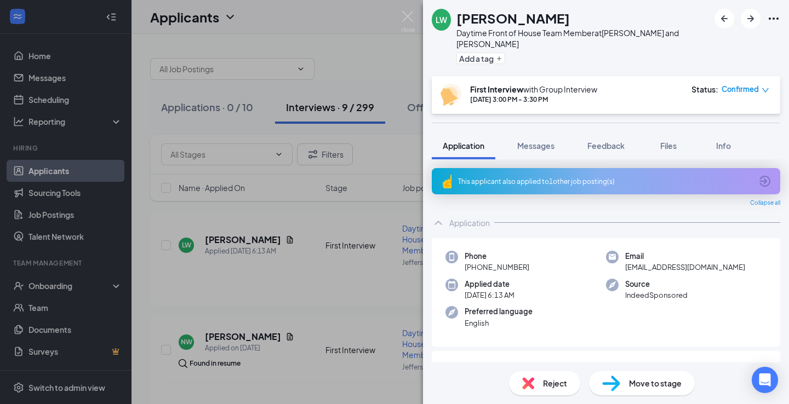
click at [620, 386] on div "Move to stage" at bounding box center [642, 383] width 106 height 24
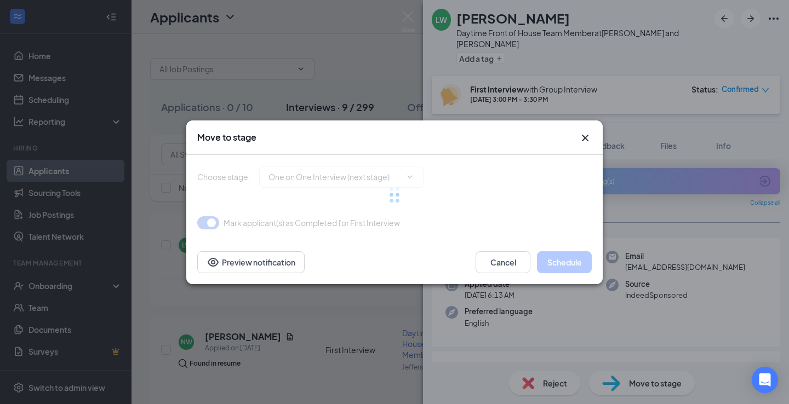
type input "One on One Interview (next stage)"
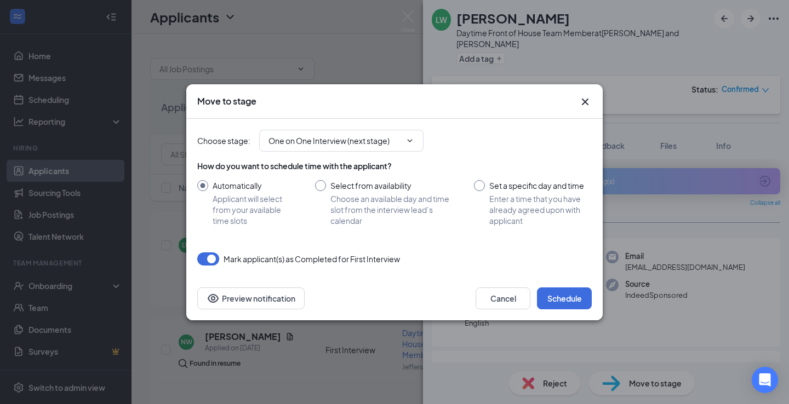
click at [319, 186] on input "Select from availability Choose an available day and time slot from the intervi…" at bounding box center [383, 203] width 137 height 46
radio input "true"
radio input "false"
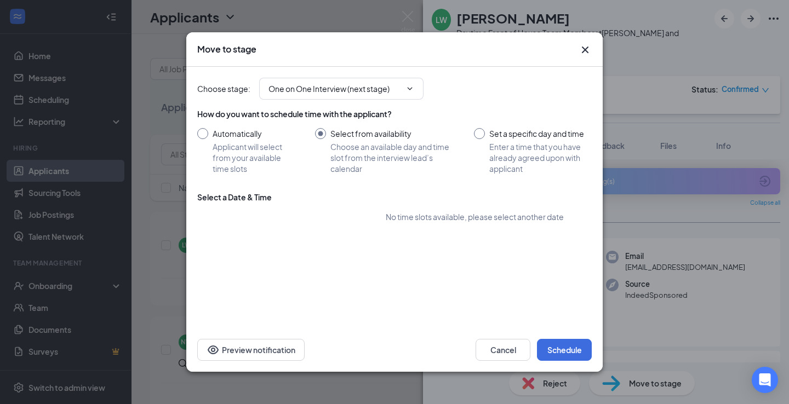
type input "[DATE]"
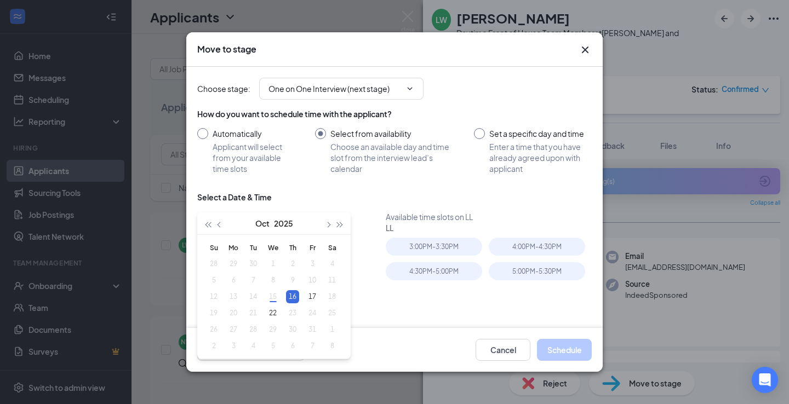
click at [482, 136] on div "Set a specific day and time Enter a time that you have already agreed upon with…" at bounding box center [533, 151] width 118 height 46
click at [474, 134] on input "Set a specific day and time Enter a time that you have already agreed upon with…" at bounding box center [533, 151] width 118 height 46
radio input "true"
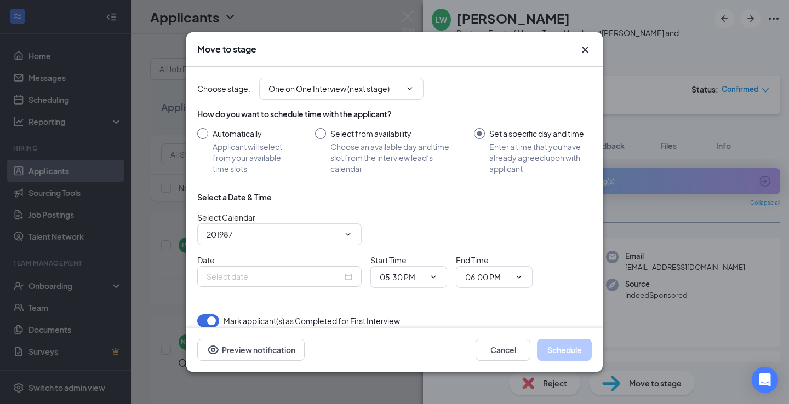
radio input "false"
type input "[PERSON_NAME] Calendar"
type input "[DATE]"
click at [349, 234] on icon "ChevronDown" at bounding box center [348, 234] width 5 height 3
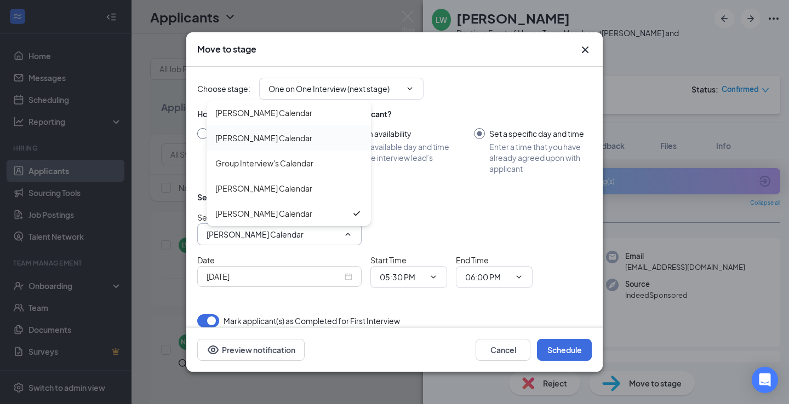
click at [251, 140] on div "[PERSON_NAME] Calendar" at bounding box center [263, 138] width 97 height 12
type input "[PERSON_NAME] Calendar"
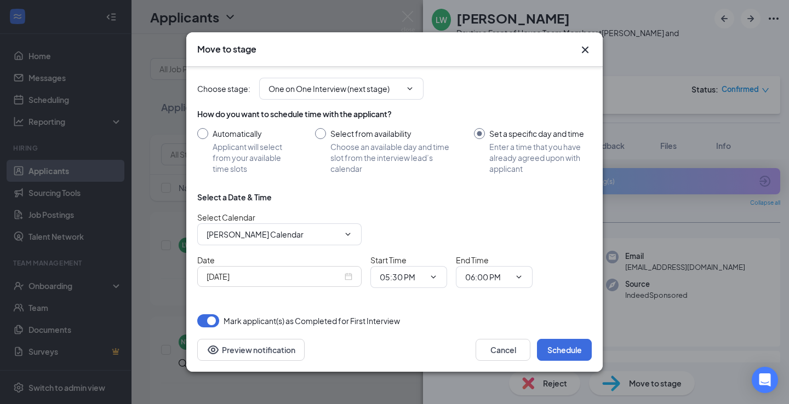
scroll to position [10, 0]
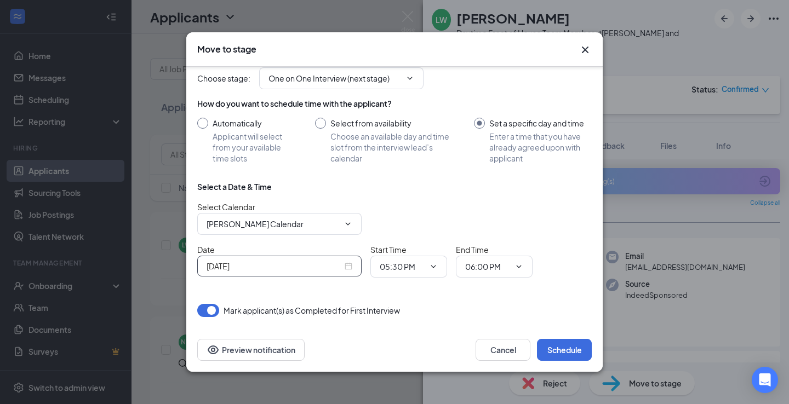
click at [346, 270] on div "[DATE]" at bounding box center [279, 266] width 146 height 12
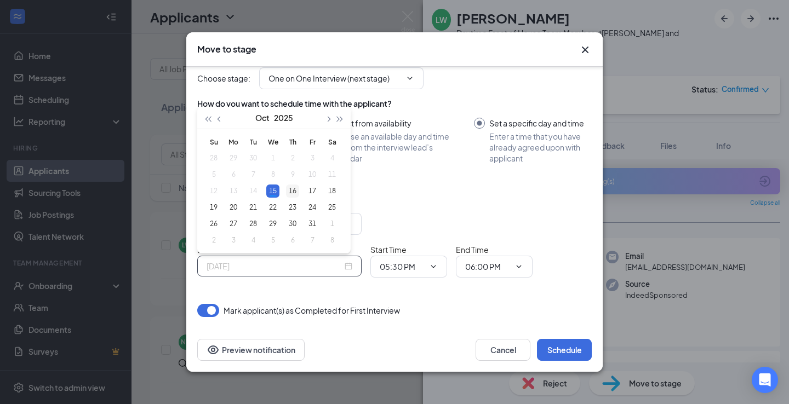
type input "[DATE]"
click at [293, 190] on div "16" at bounding box center [292, 191] width 13 height 13
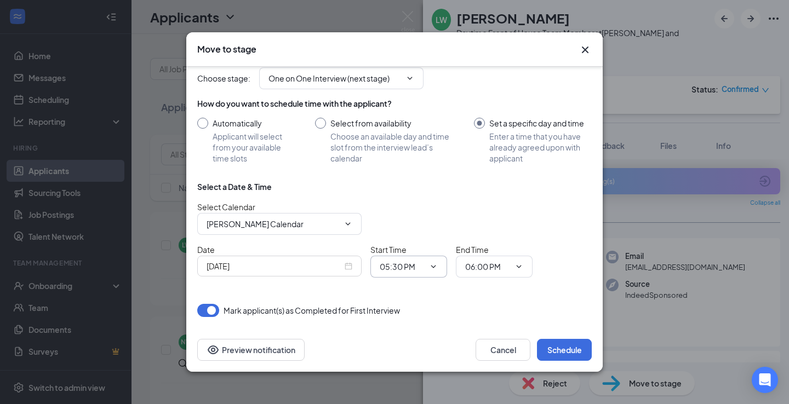
click at [432, 263] on icon "ChevronDown" at bounding box center [433, 266] width 9 height 9
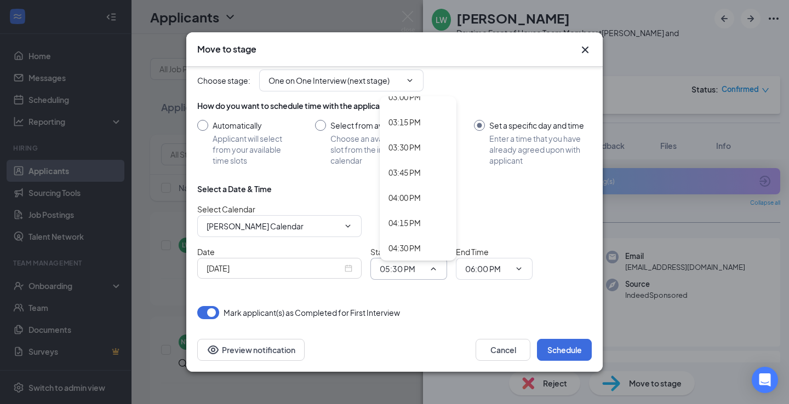
scroll to position [1328, 0]
click at [406, 116] on div "01:15 PM" at bounding box center [404, 117] width 32 height 12
type input "01:15 PM"
click at [520, 268] on icon "ChevronDown" at bounding box center [518, 269] width 9 height 9
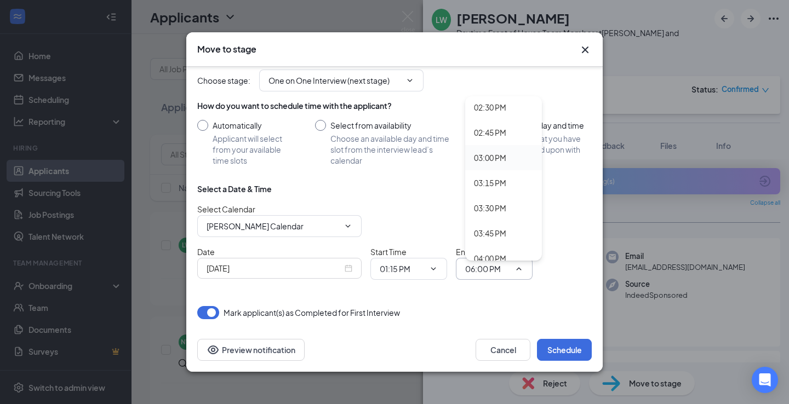
scroll to position [1301, 0]
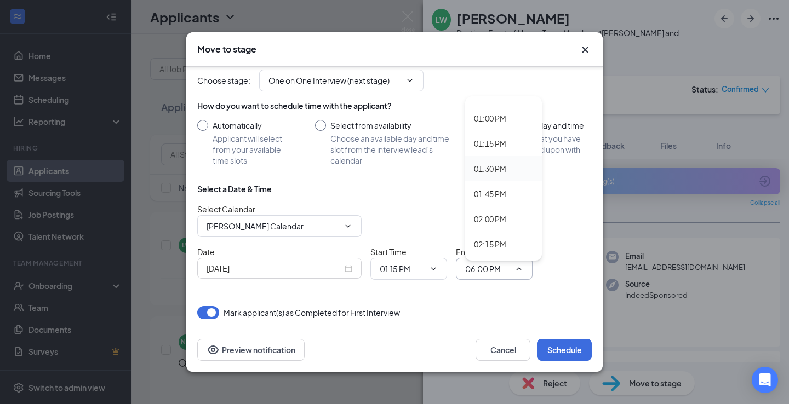
click at [488, 170] on div "01:30 PM" at bounding box center [490, 169] width 32 height 12
type input "01:30 PM"
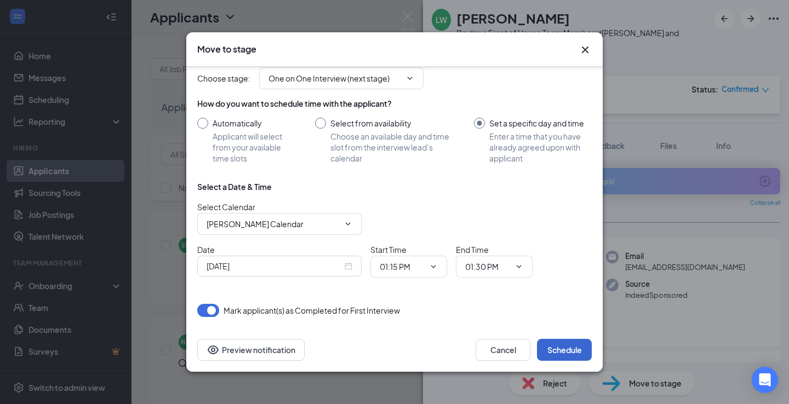
click at [575, 347] on button "Schedule" at bounding box center [564, 350] width 55 height 22
click at [245, 134] on span "Applicant will select from your available time slots" at bounding box center [253, 147] width 81 height 33
click at [245, 134] on input "Automatically Applicant will select from your available time slots" at bounding box center [245, 141] width 96 height 46
radio input "true"
radio input "false"
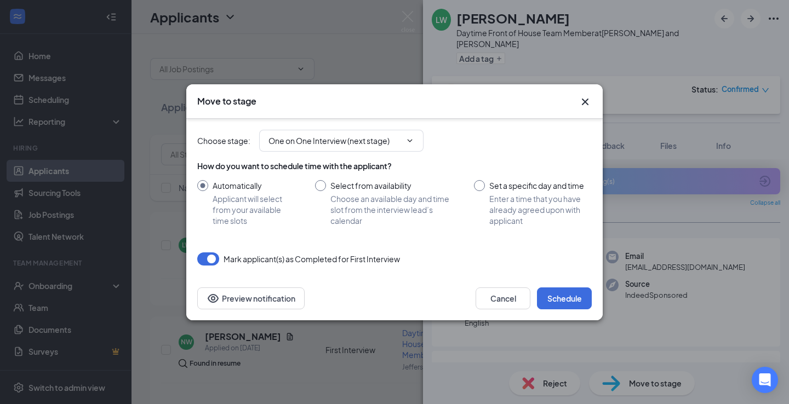
scroll to position [0, 0]
click at [559, 308] on div "Cancel Schedule Preview notification" at bounding box center [394, 299] width 416 height 44
click at [560, 306] on button "Schedule" at bounding box center [564, 299] width 55 height 22
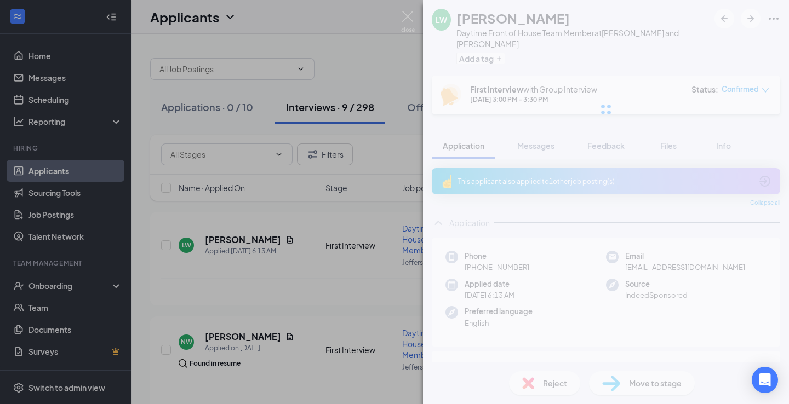
click at [381, 64] on div "LW [PERSON_NAME] Daytime Front of House Team Member at [GEOGRAPHIC_DATA] and [P…" at bounding box center [394, 202] width 789 height 404
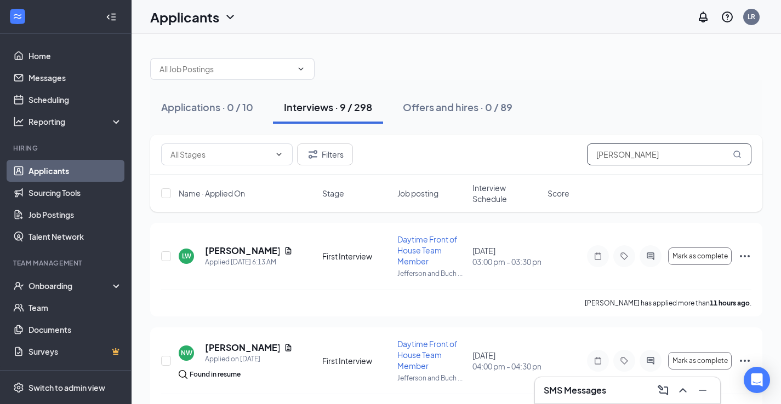
drag, startPoint x: 646, startPoint y: 156, endPoint x: 468, endPoint y: 151, distance: 178.6
click at [468, 151] on div "[PERSON_NAME]" at bounding box center [456, 155] width 590 height 22
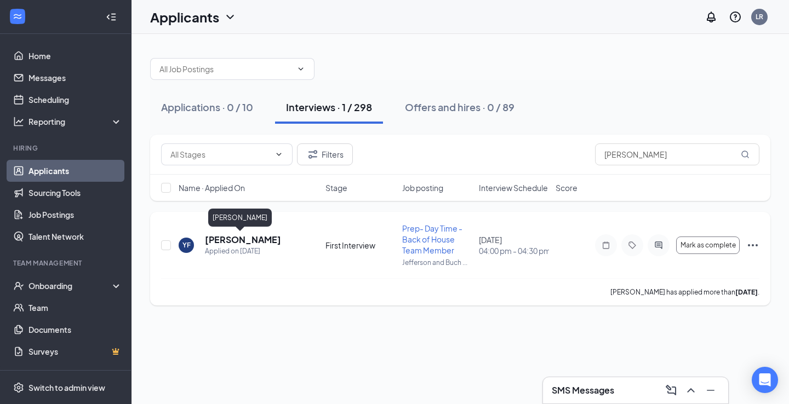
click at [257, 244] on h5 "[PERSON_NAME]" at bounding box center [243, 240] width 76 height 12
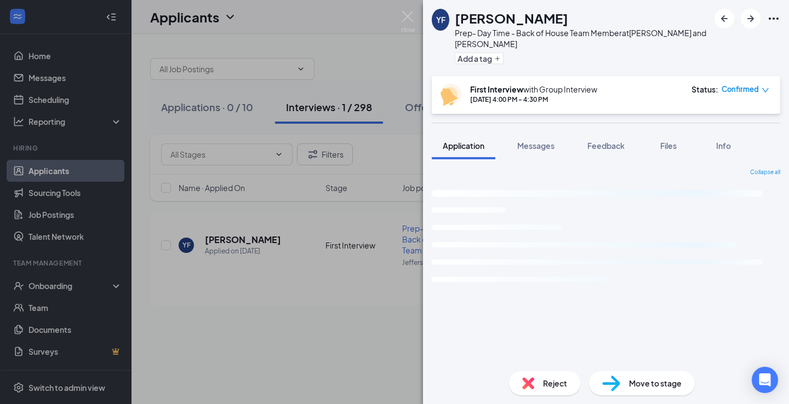
click at [651, 382] on span "Move to stage" at bounding box center [655, 383] width 53 height 12
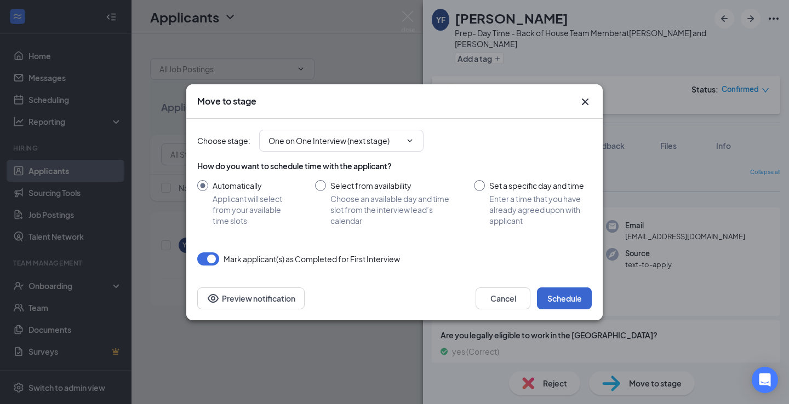
click at [562, 297] on button "Schedule" at bounding box center [564, 299] width 55 height 22
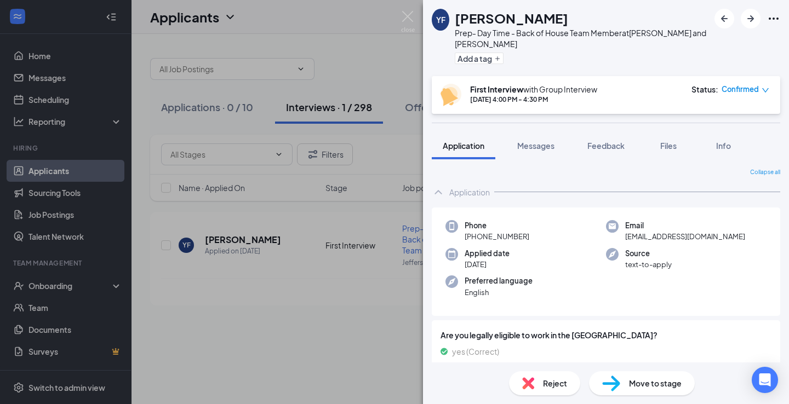
drag, startPoint x: 370, startPoint y: 56, endPoint x: 398, endPoint y: 61, distance: 27.9
click at [370, 56] on div "YF [PERSON_NAME] Prep- Day Time - Back of House Team Member at Jefferson and [P…" at bounding box center [394, 202] width 789 height 404
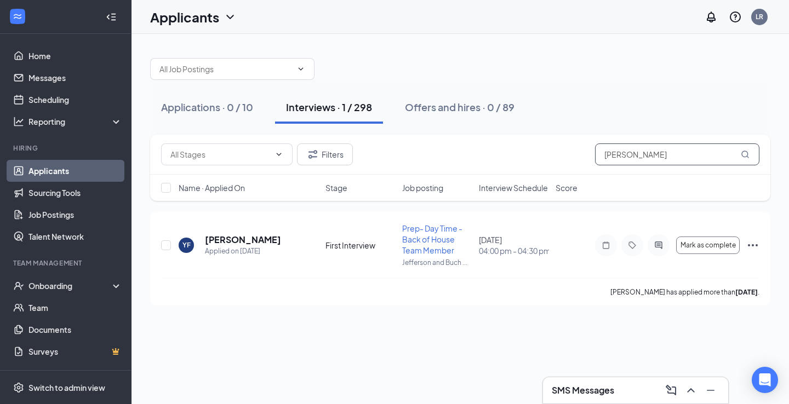
drag, startPoint x: 644, startPoint y: 156, endPoint x: 433, endPoint y: 136, distance: 211.3
click at [456, 140] on div "Filters [PERSON_NAME]" at bounding box center [460, 155] width 620 height 40
type input "[PERSON_NAME]"
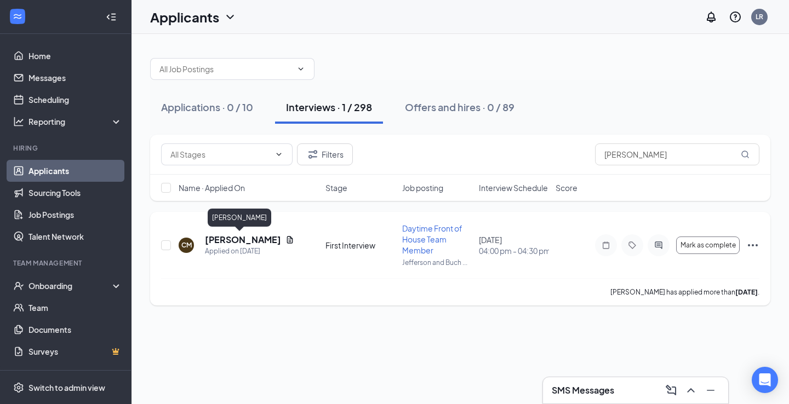
click at [244, 240] on h5 "[PERSON_NAME]" at bounding box center [243, 240] width 76 height 12
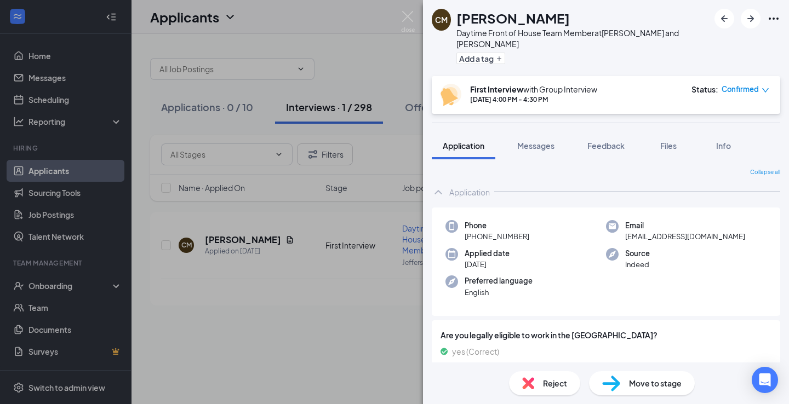
click at [656, 376] on div "Move to stage" at bounding box center [642, 383] width 106 height 24
type input "One on One Interview (next stage)"
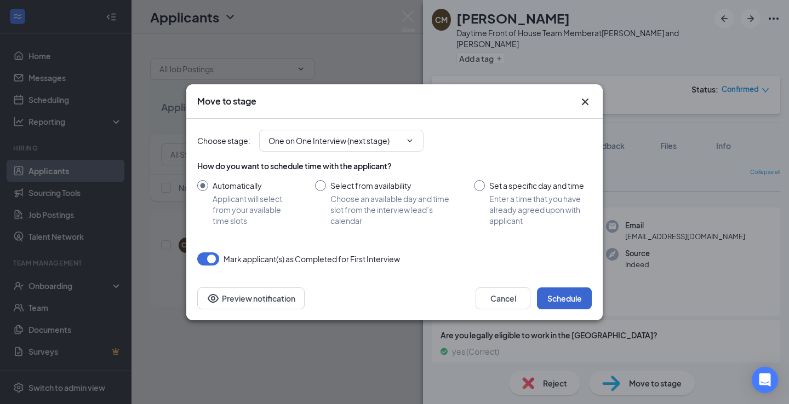
click at [565, 301] on button "Schedule" at bounding box center [564, 299] width 55 height 22
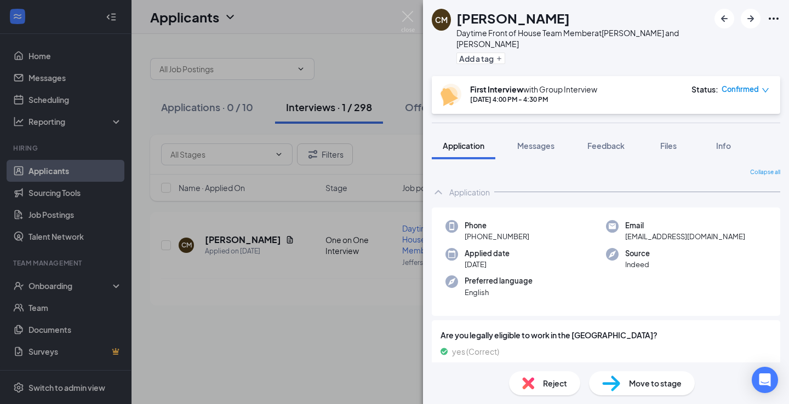
drag, startPoint x: 392, startPoint y: 85, endPoint x: 418, endPoint y: 90, distance: 26.9
click at [392, 85] on div "CM [PERSON_NAME] Daytime Front of House Team Member at Jefferson and [PERSON_NA…" at bounding box center [394, 202] width 789 height 404
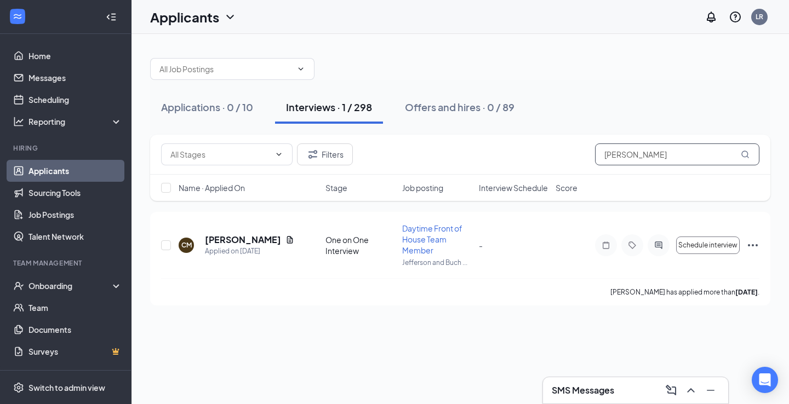
drag, startPoint x: 661, startPoint y: 150, endPoint x: 467, endPoint y: 137, distance: 193.8
click at [467, 139] on div "Filters [PERSON_NAME]" at bounding box center [460, 155] width 620 height 40
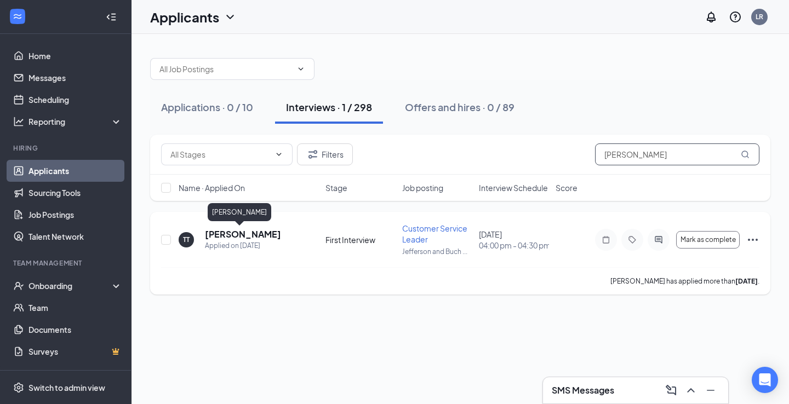
type input "[PERSON_NAME]"
click at [237, 233] on h5 "[PERSON_NAME]" at bounding box center [243, 234] width 76 height 12
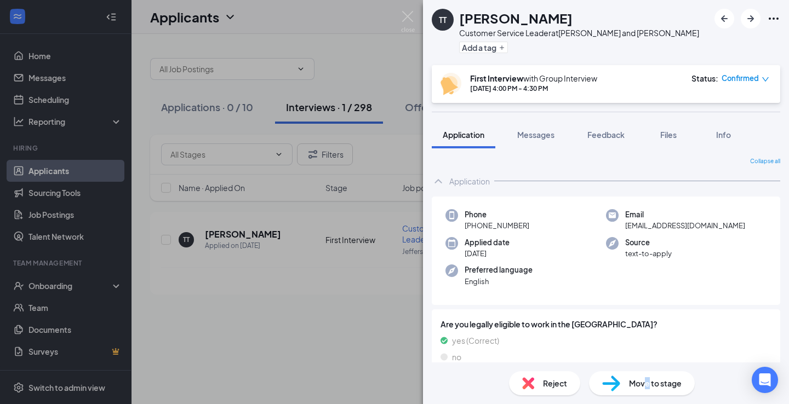
click at [644, 383] on span "Move to stage" at bounding box center [655, 383] width 53 height 12
type input "One on One Interview (next stage)"
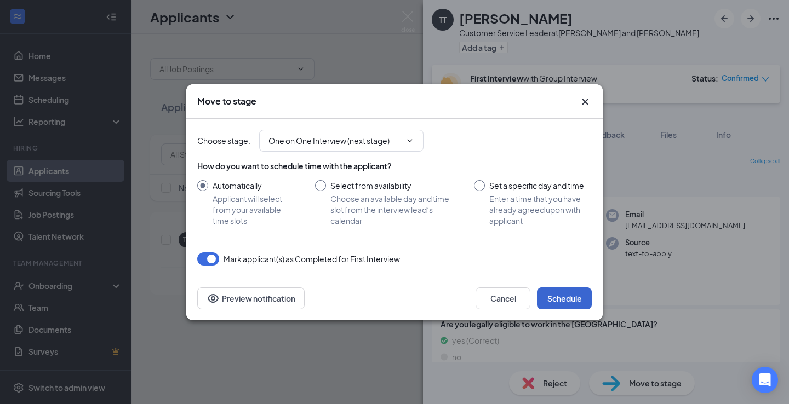
click at [572, 299] on button "Schedule" at bounding box center [564, 299] width 55 height 22
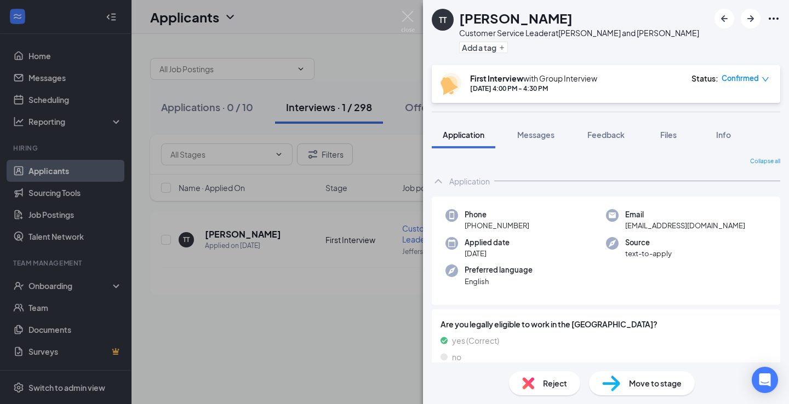
click at [374, 61] on div "TT [PERSON_NAME] Customer Service Leader at [GEOGRAPHIC_DATA] and [PERSON_NAME]…" at bounding box center [394, 202] width 789 height 404
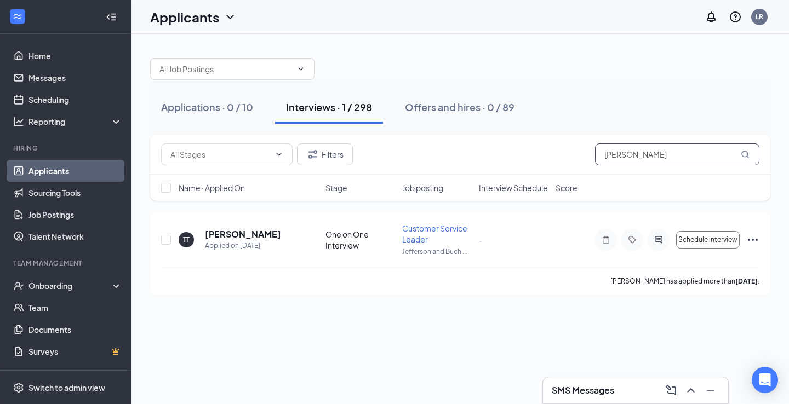
drag, startPoint x: 563, startPoint y: 153, endPoint x: 481, endPoint y: 146, distance: 81.4
click at [484, 148] on div "Filters [PERSON_NAME]" at bounding box center [460, 155] width 598 height 22
type input "[PERSON_NAME]"
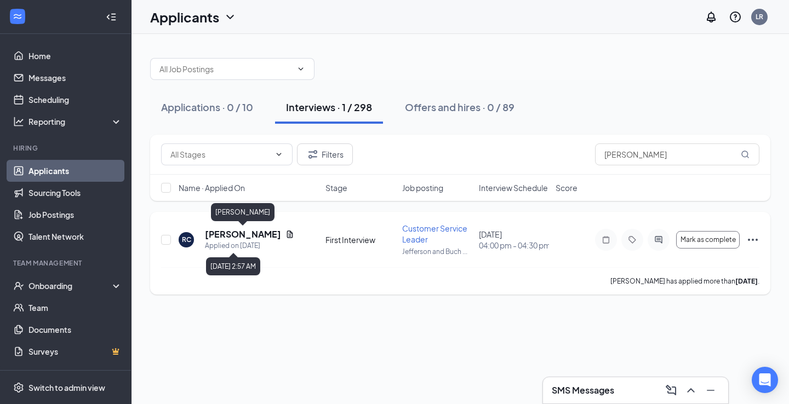
click at [209, 239] on h5 "[PERSON_NAME]" at bounding box center [243, 234] width 76 height 12
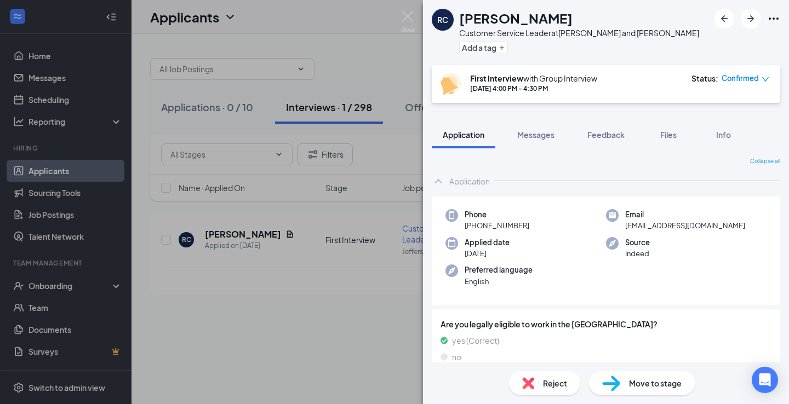
click at [653, 383] on span "Move to stage" at bounding box center [655, 383] width 53 height 12
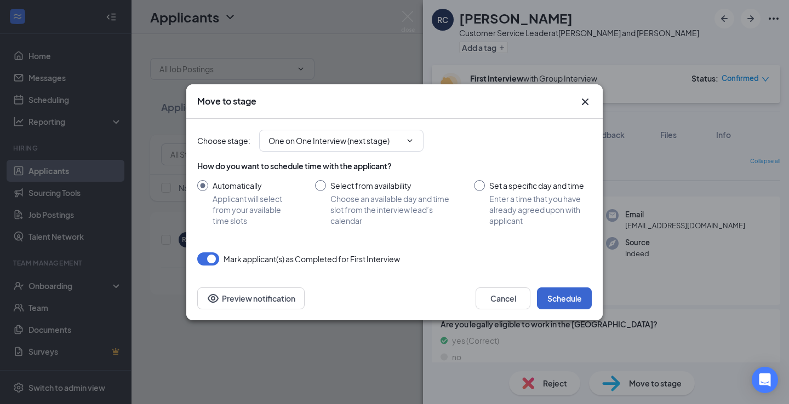
click at [569, 296] on button "Schedule" at bounding box center [564, 299] width 55 height 22
